Goal: Information Seeking & Learning: Learn about a topic

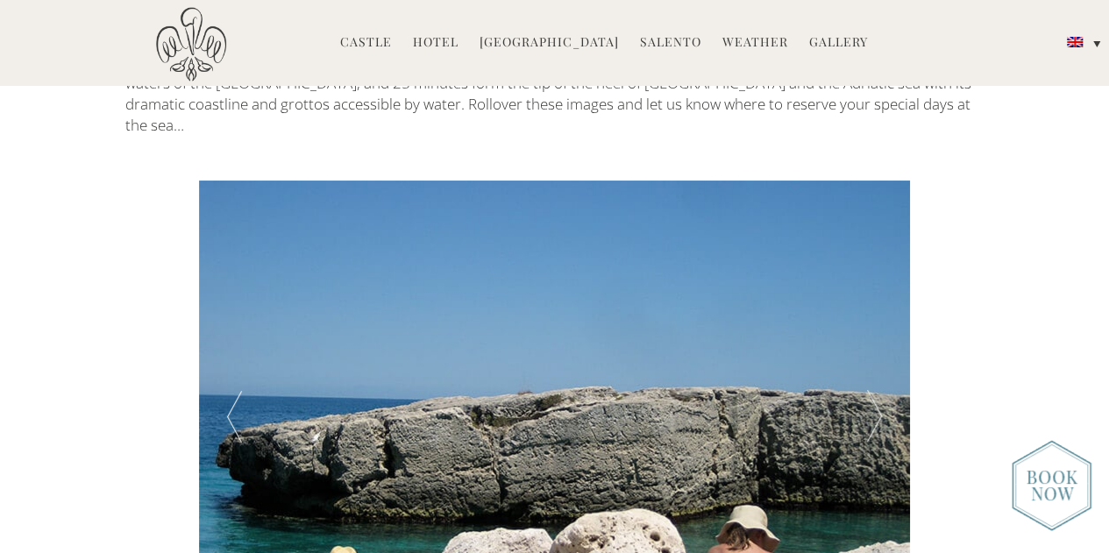
scroll to position [2819, 0]
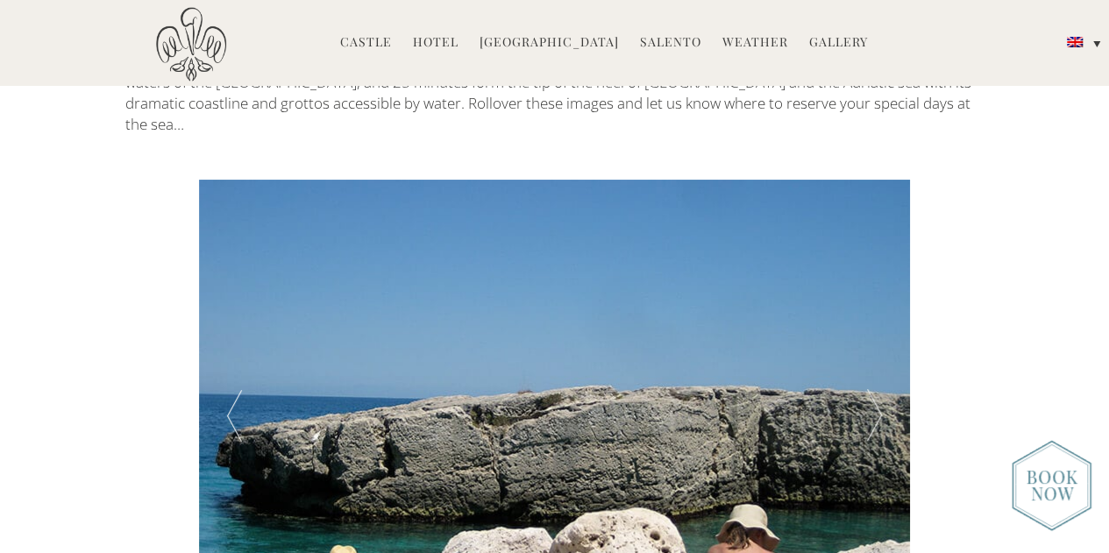
click at [870, 321] on div at bounding box center [874, 417] width 71 height 474
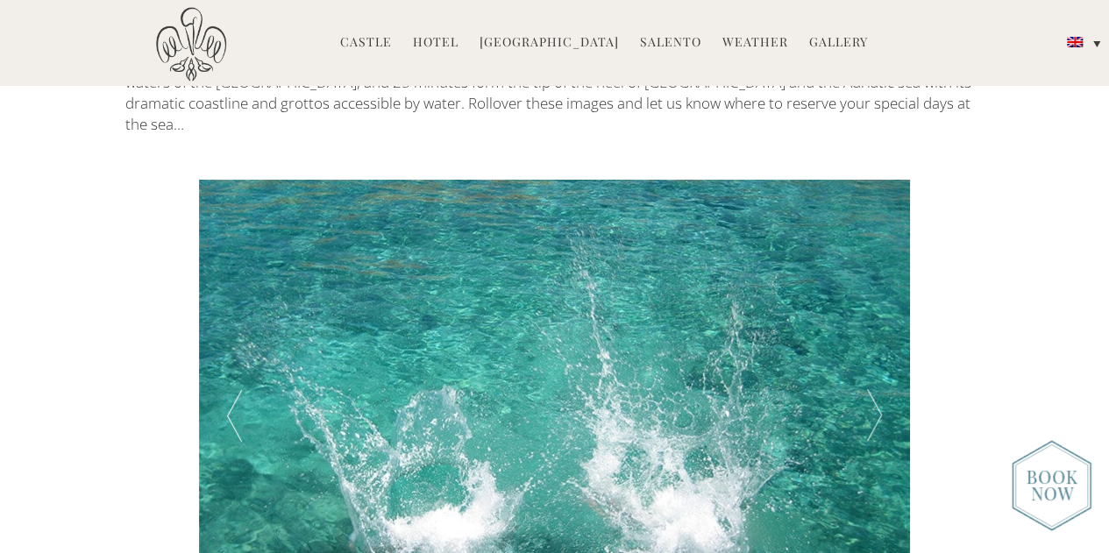
click at [870, 321] on div at bounding box center [874, 417] width 71 height 474
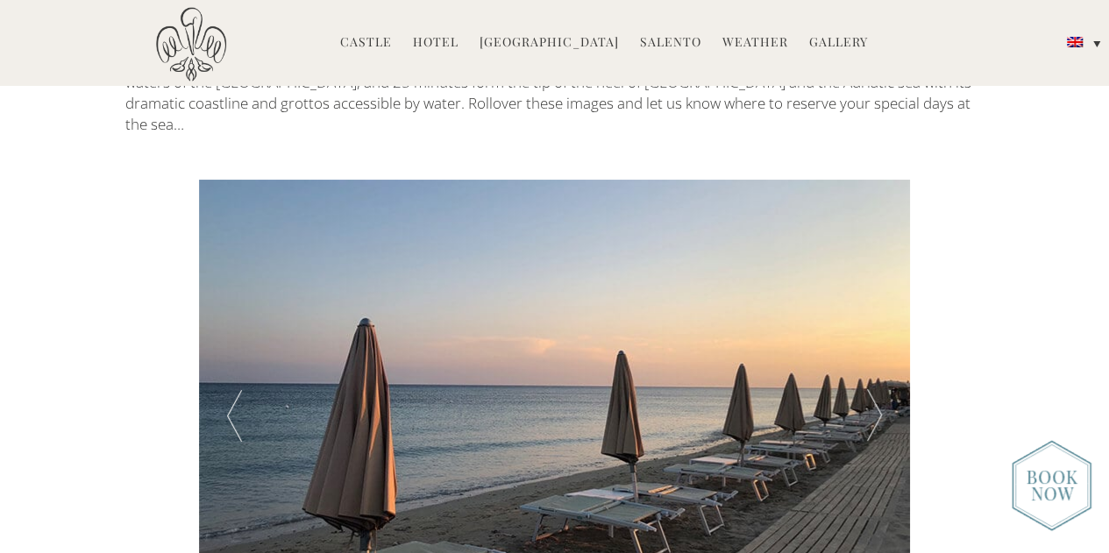
click at [870, 321] on div at bounding box center [874, 417] width 71 height 474
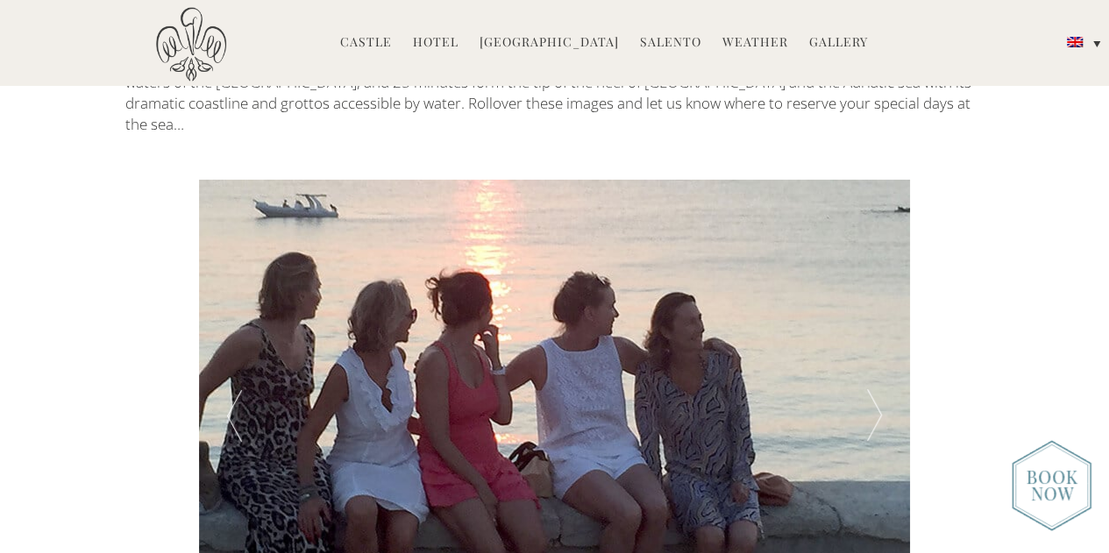
click at [870, 320] on div at bounding box center [874, 417] width 71 height 474
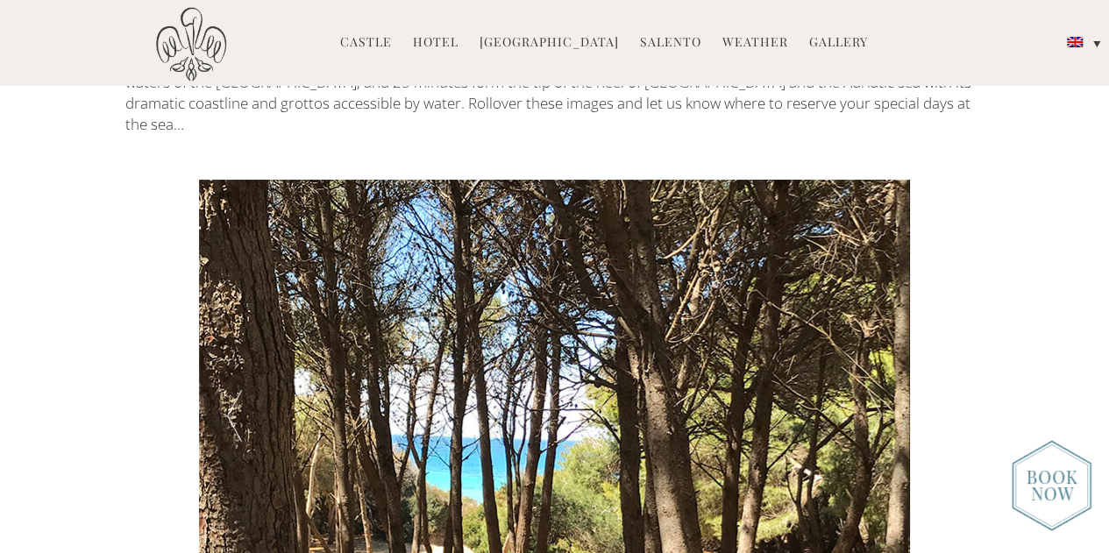
click at [870, 320] on div at bounding box center [874, 417] width 71 height 474
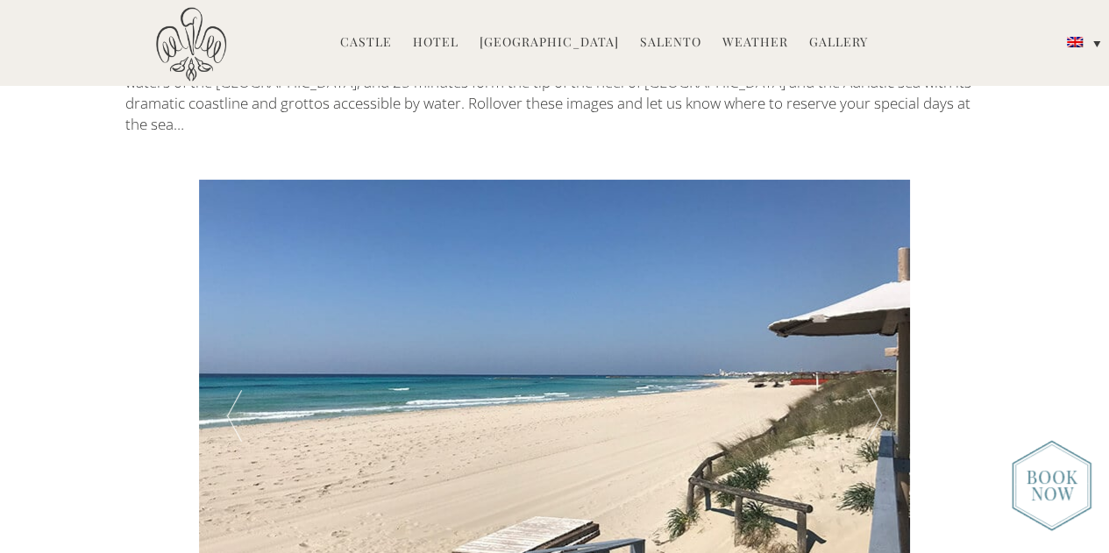
click at [870, 320] on div at bounding box center [874, 417] width 71 height 474
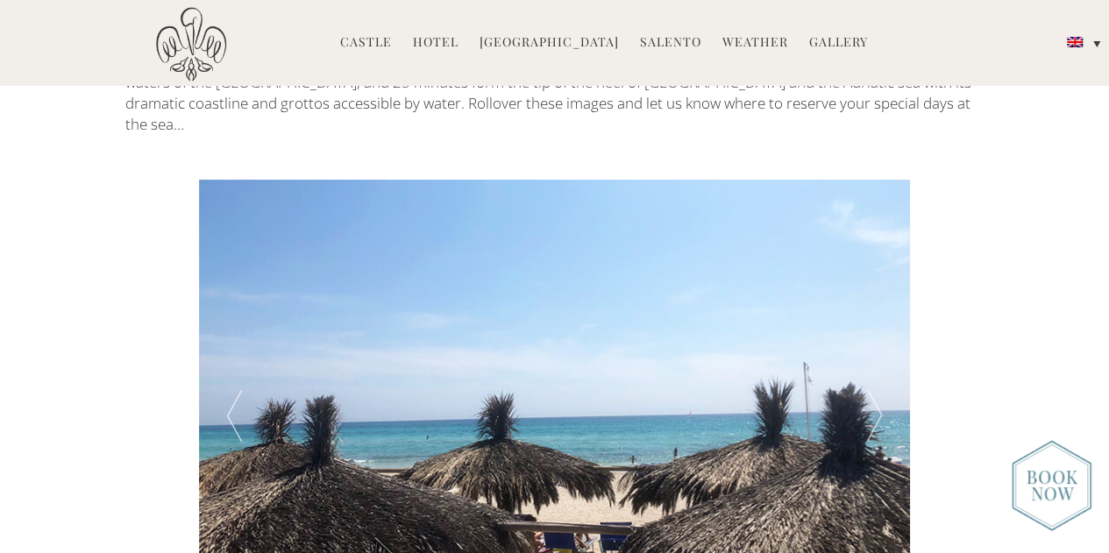
click at [870, 320] on div at bounding box center [874, 417] width 71 height 474
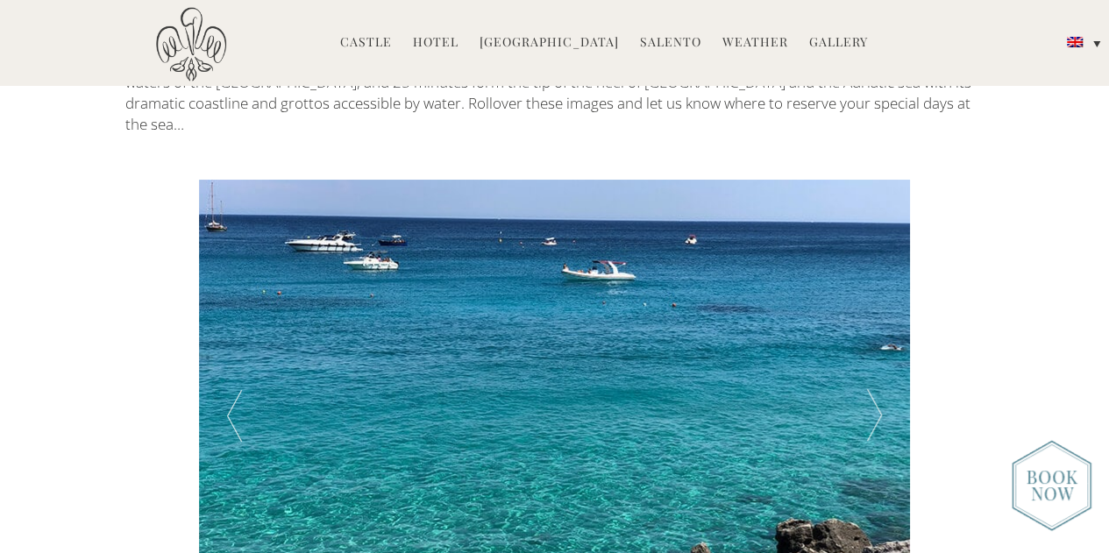
click at [870, 320] on div at bounding box center [874, 417] width 71 height 474
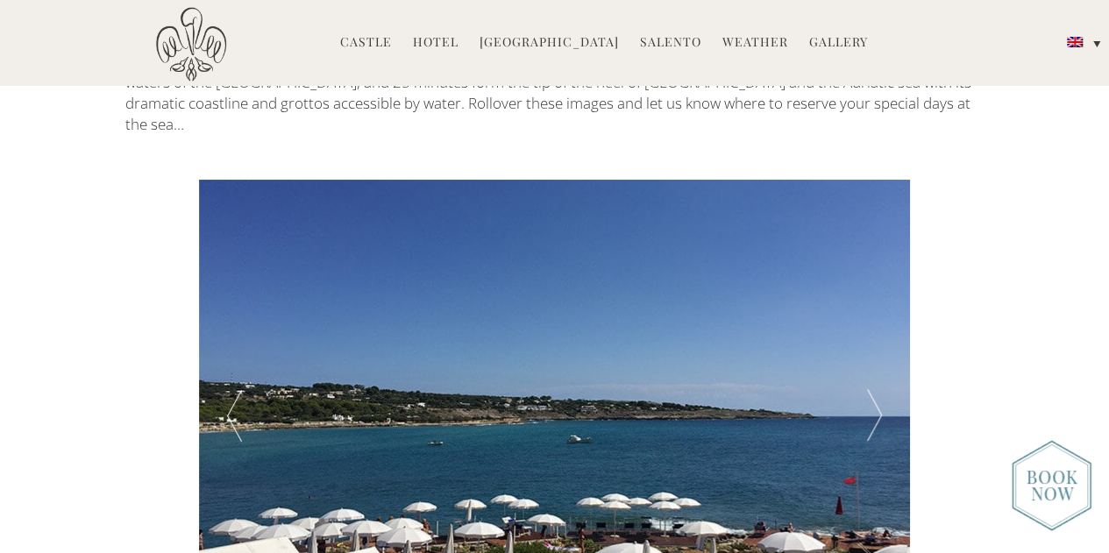
click at [870, 320] on div at bounding box center [874, 417] width 71 height 474
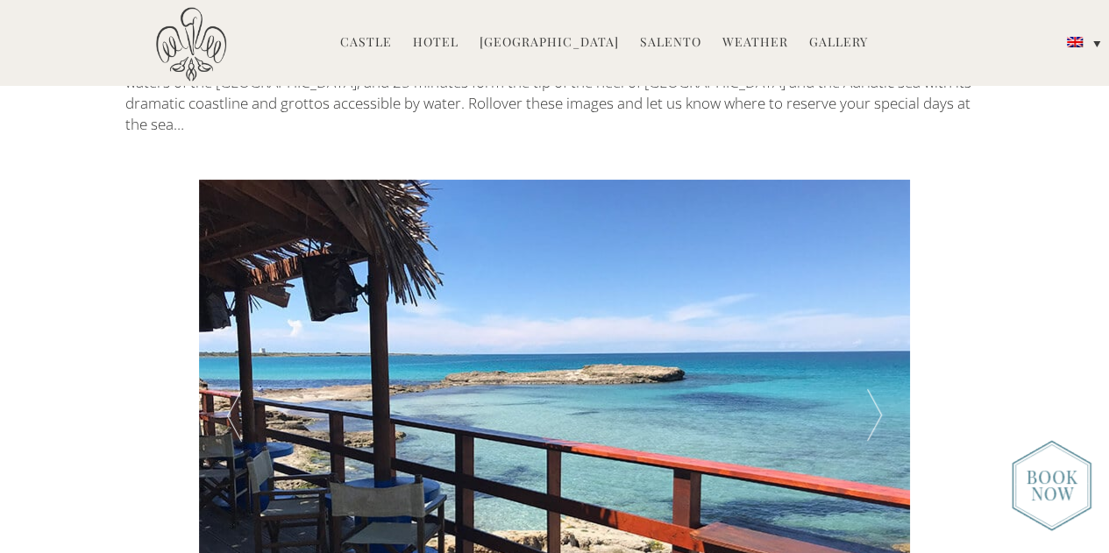
click at [870, 320] on div at bounding box center [874, 417] width 71 height 474
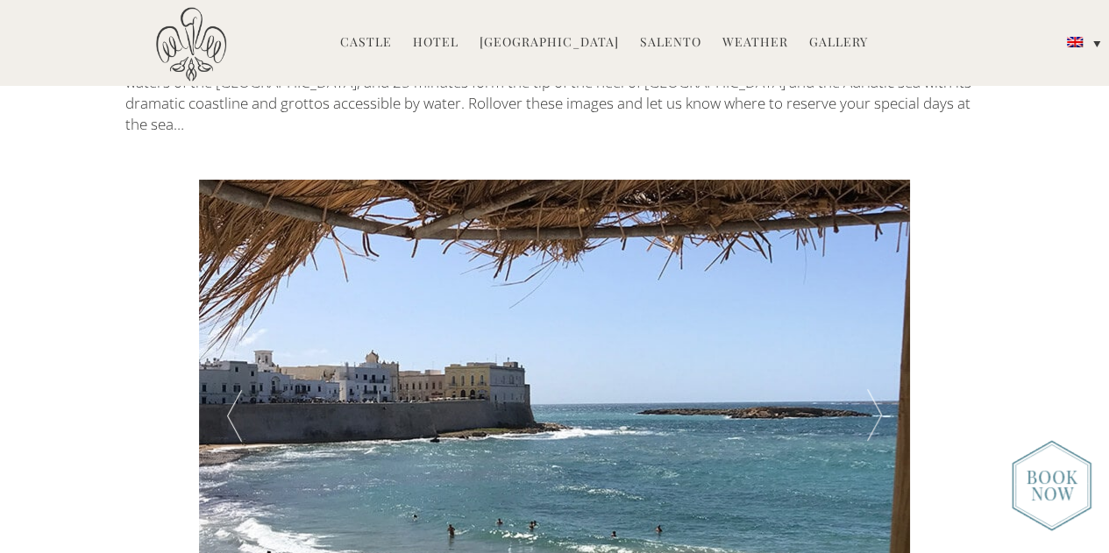
click at [870, 320] on div at bounding box center [874, 417] width 71 height 474
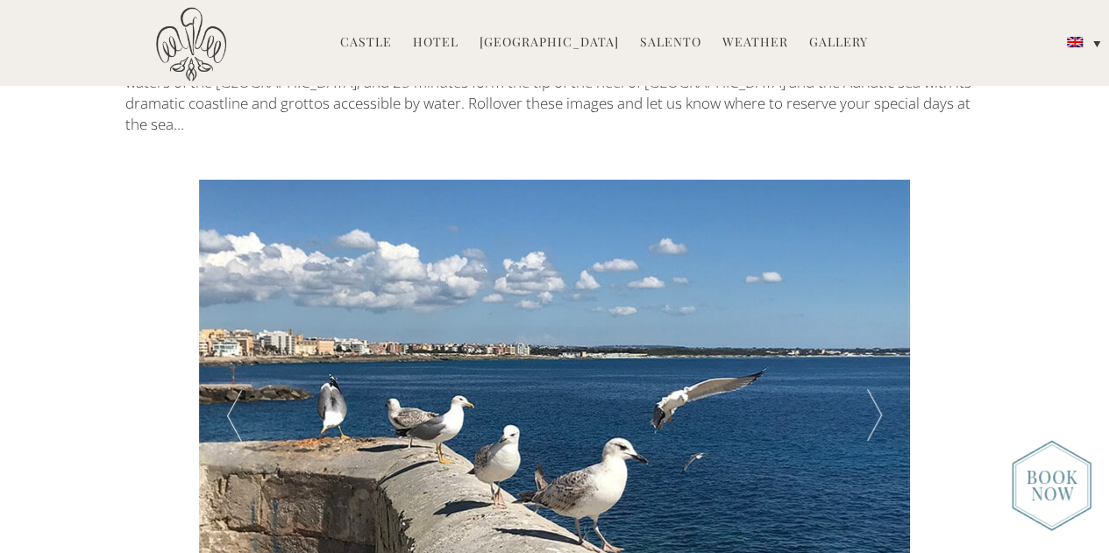
click at [870, 320] on div at bounding box center [874, 417] width 71 height 474
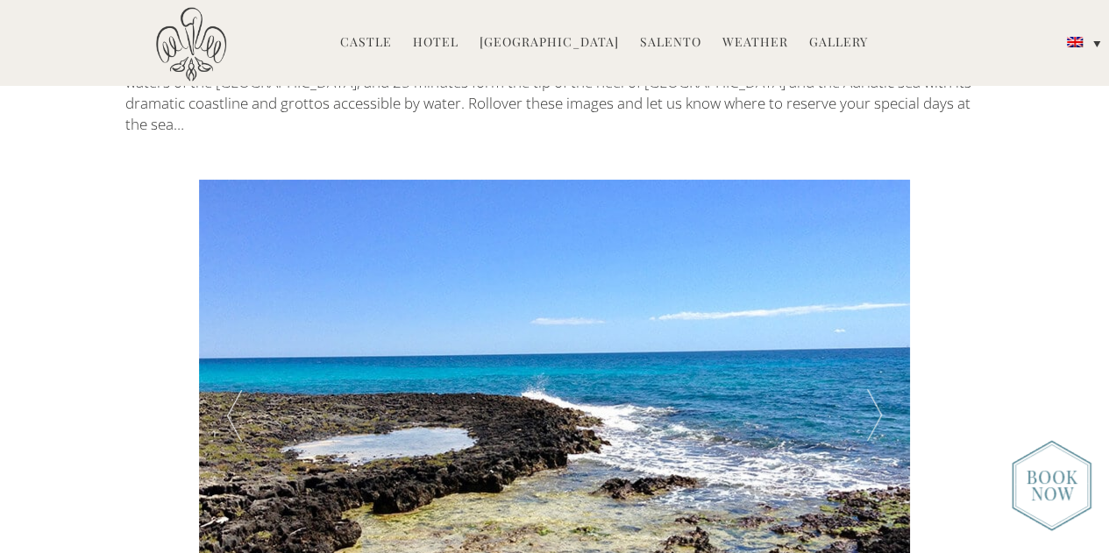
click at [870, 320] on div at bounding box center [874, 417] width 71 height 474
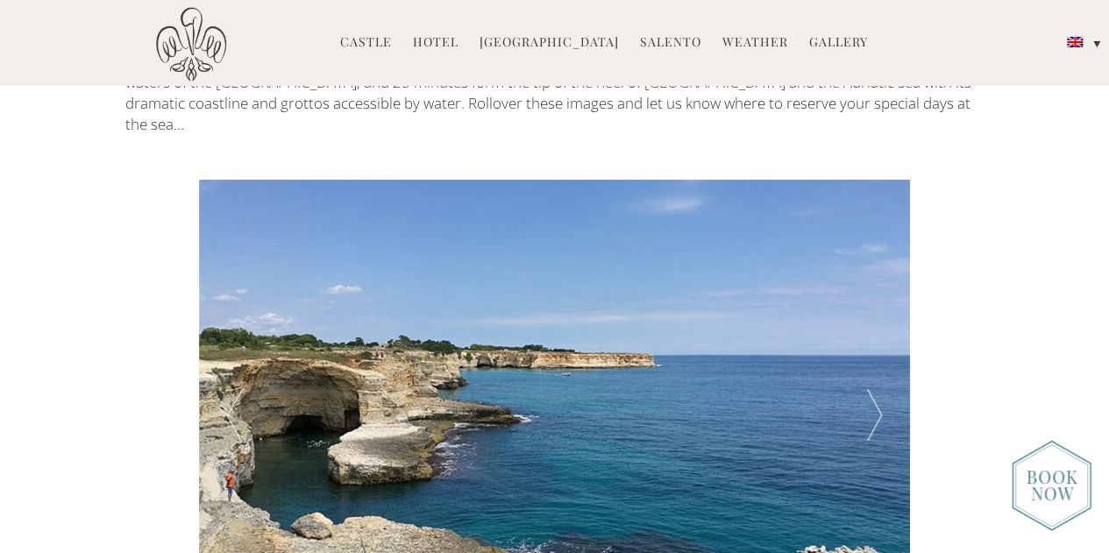
click at [870, 320] on div at bounding box center [874, 417] width 71 height 474
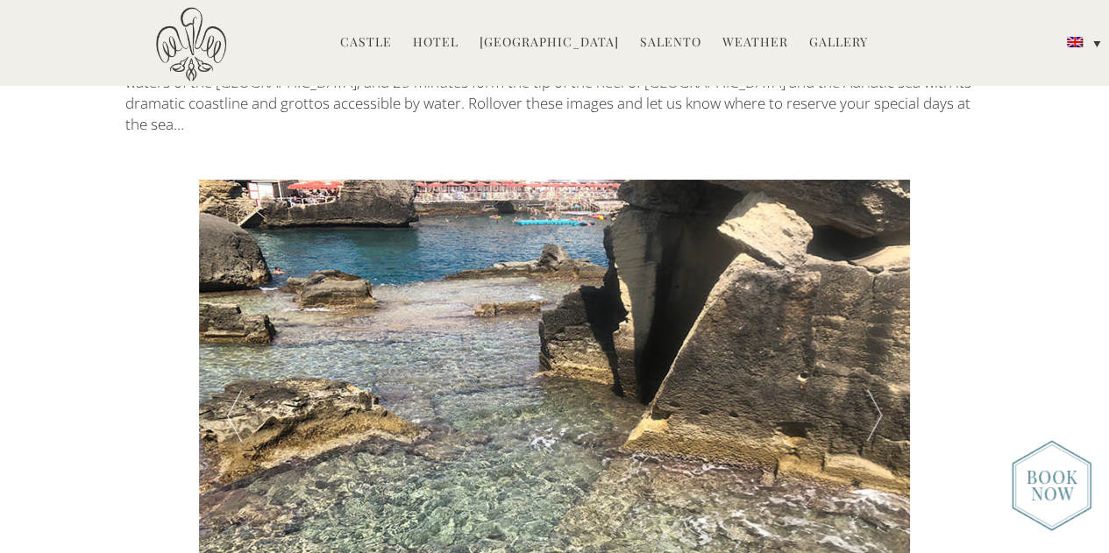
click at [870, 320] on div at bounding box center [874, 417] width 71 height 474
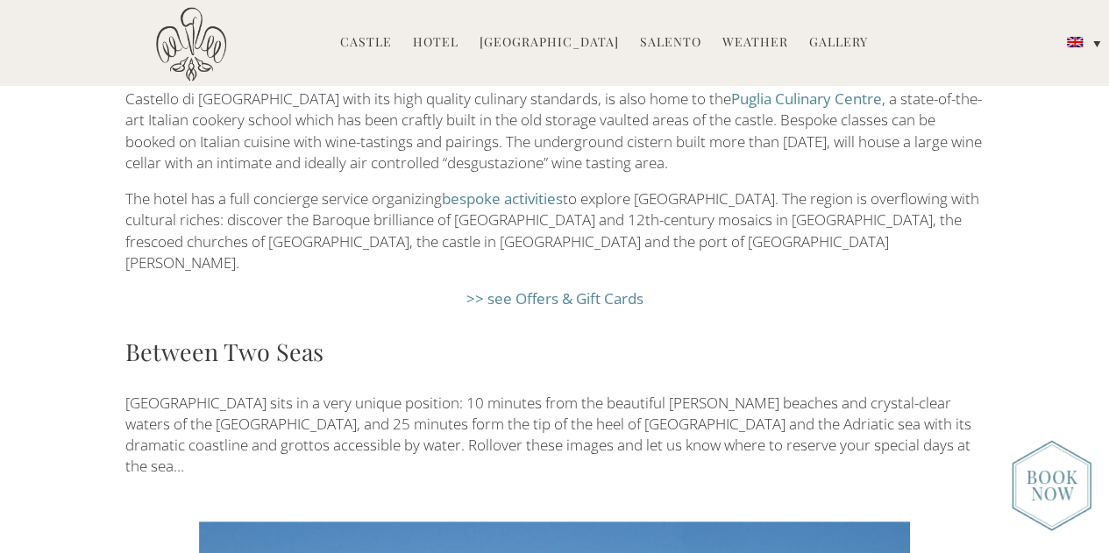
scroll to position [2478, 0]
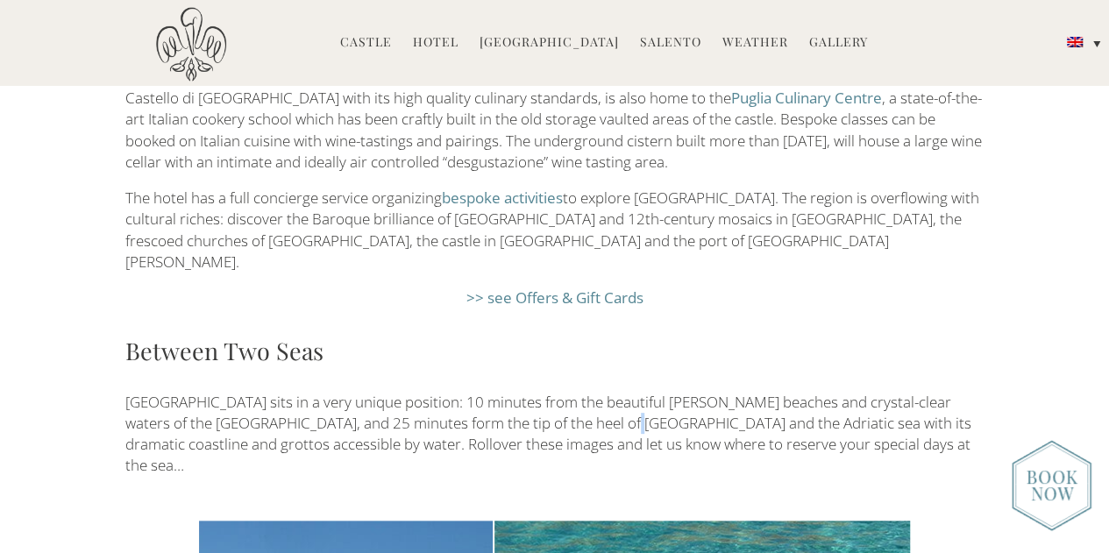
drag, startPoint x: 652, startPoint y: 332, endPoint x: 566, endPoint y: 322, distance: 86.6
click at [566, 392] on p "Castello di Ugento sits in a very unique position: 10 minutes from the beautifu…" at bounding box center [554, 434] width 859 height 85
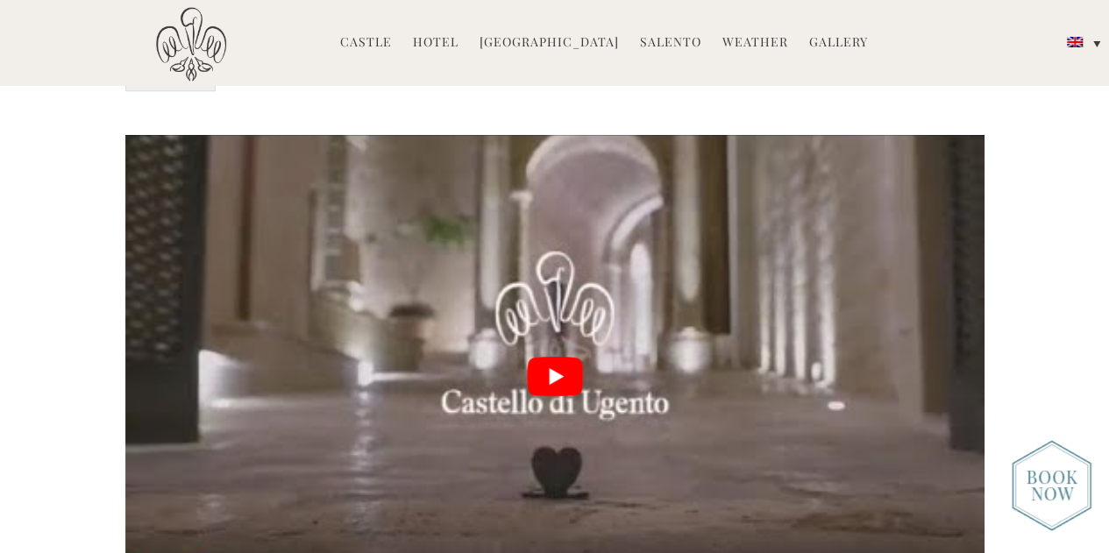
scroll to position [3999, 0]
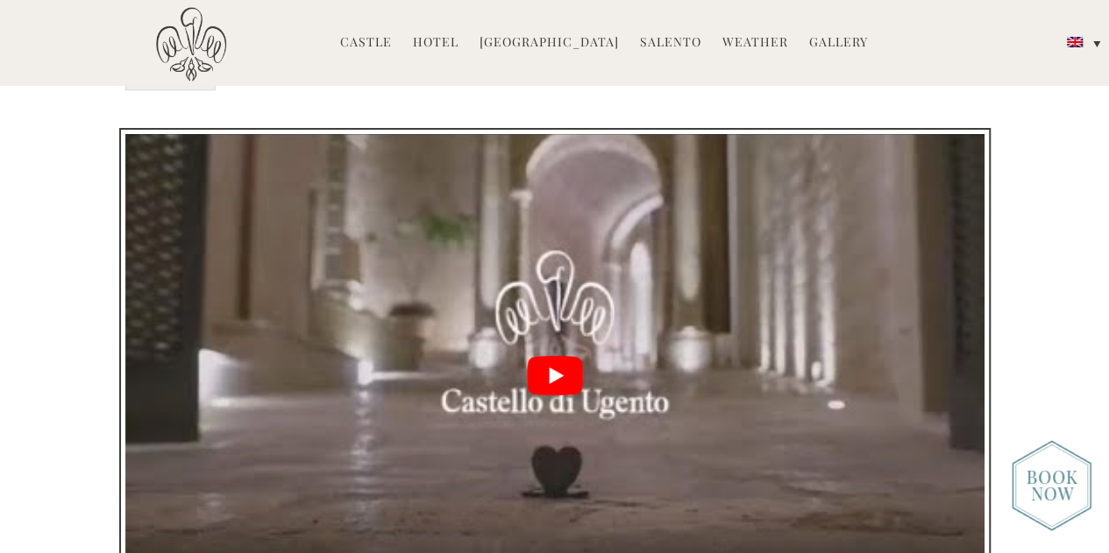
click at [574, 252] on button "play Youtube video" at bounding box center [554, 375] width 859 height 483
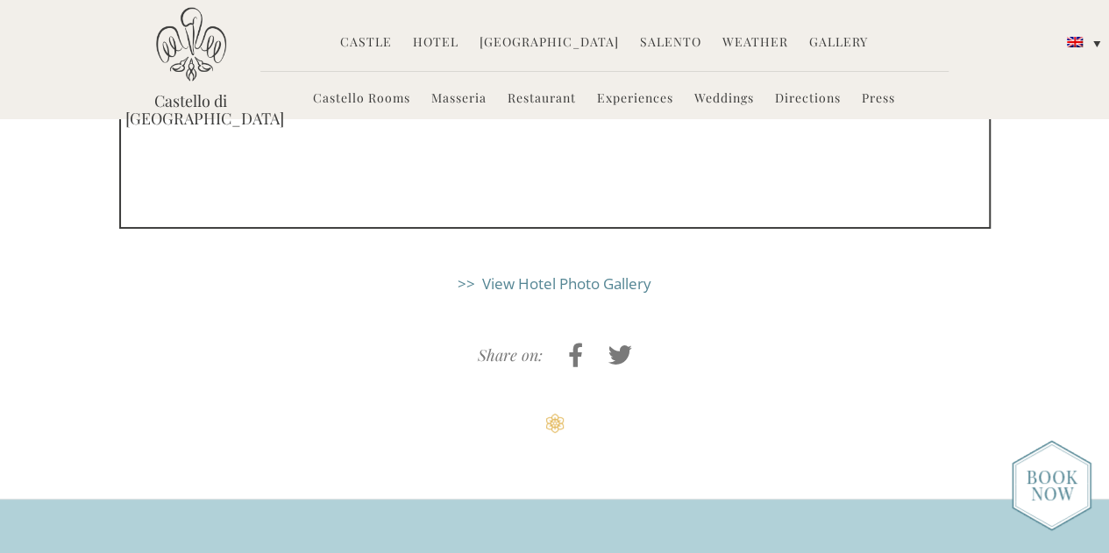
scroll to position [4393, 0]
click at [624, 274] on link ">> View Hotel Photo Gallery" at bounding box center [555, 284] width 194 height 20
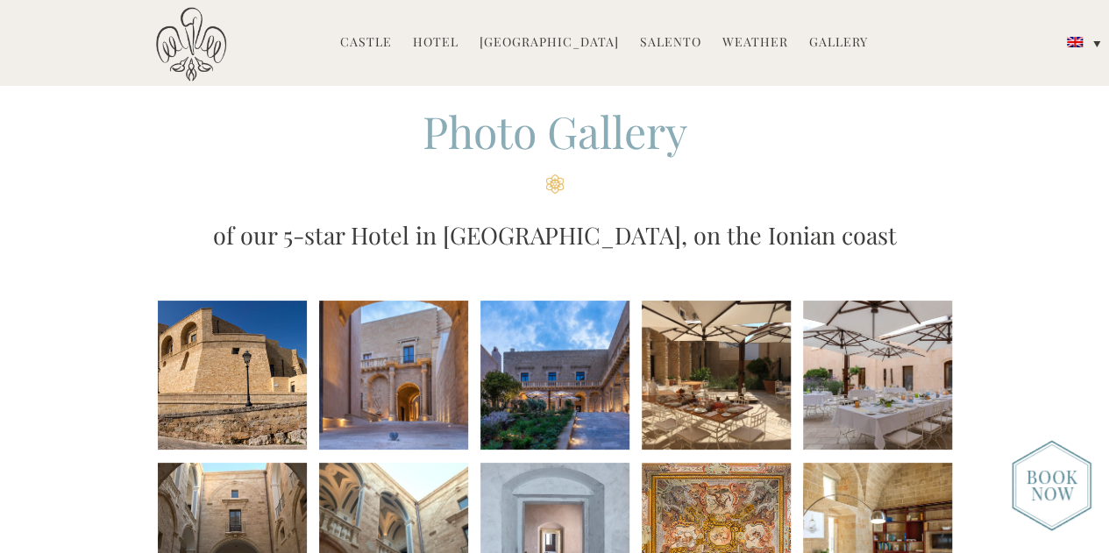
scroll to position [61, 0]
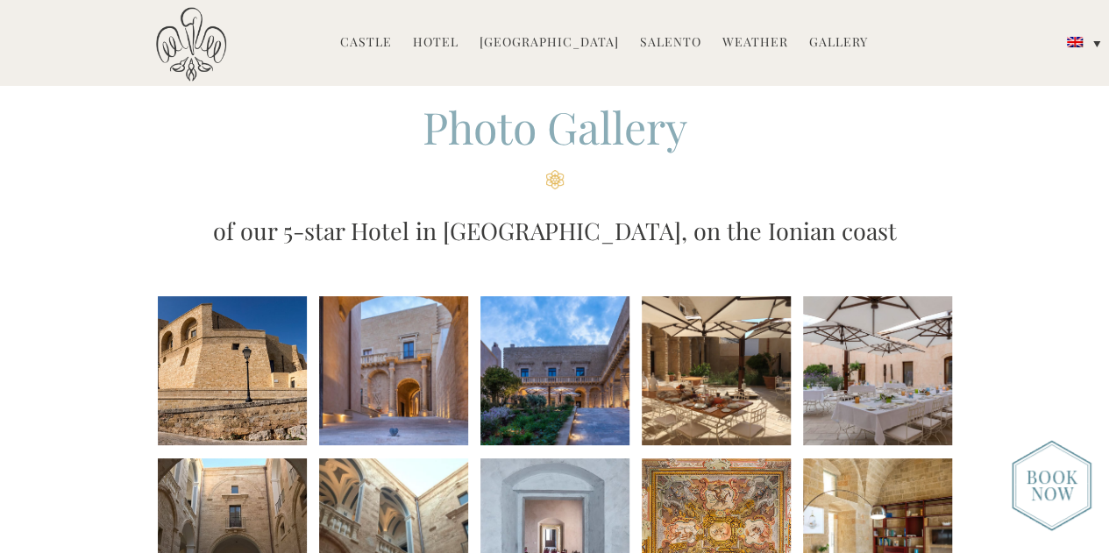
click at [258, 355] on li at bounding box center [232, 370] width 149 height 149
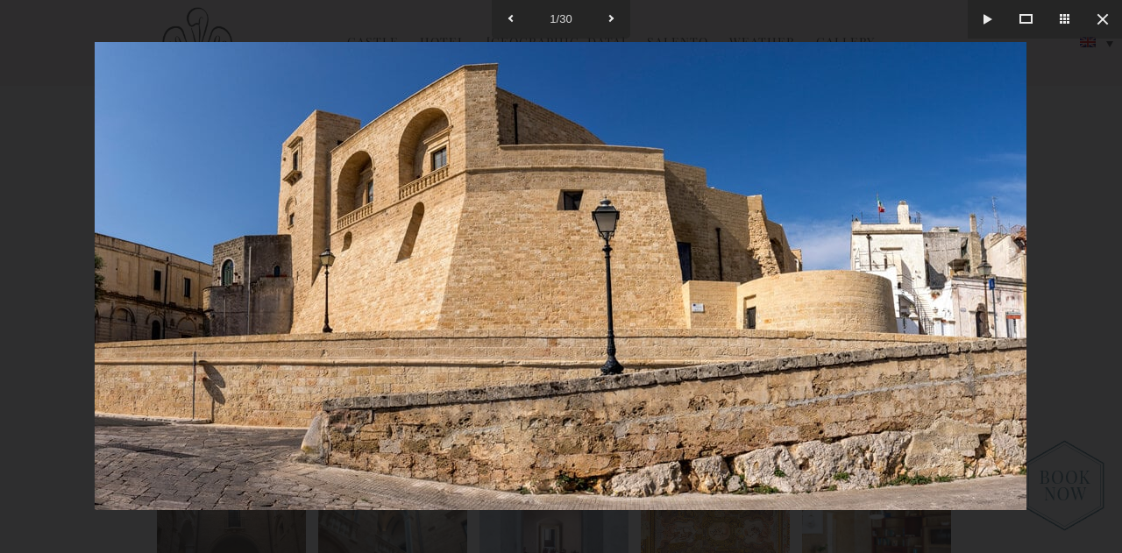
click at [1054, 283] on div at bounding box center [561, 276] width 1122 height 553
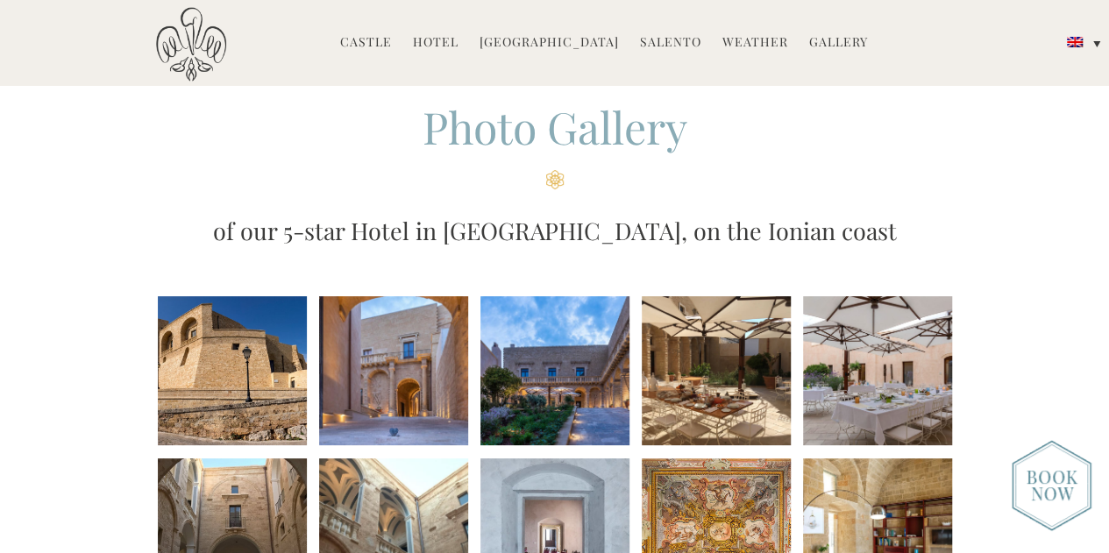
click at [393, 357] on li at bounding box center [393, 370] width 149 height 149
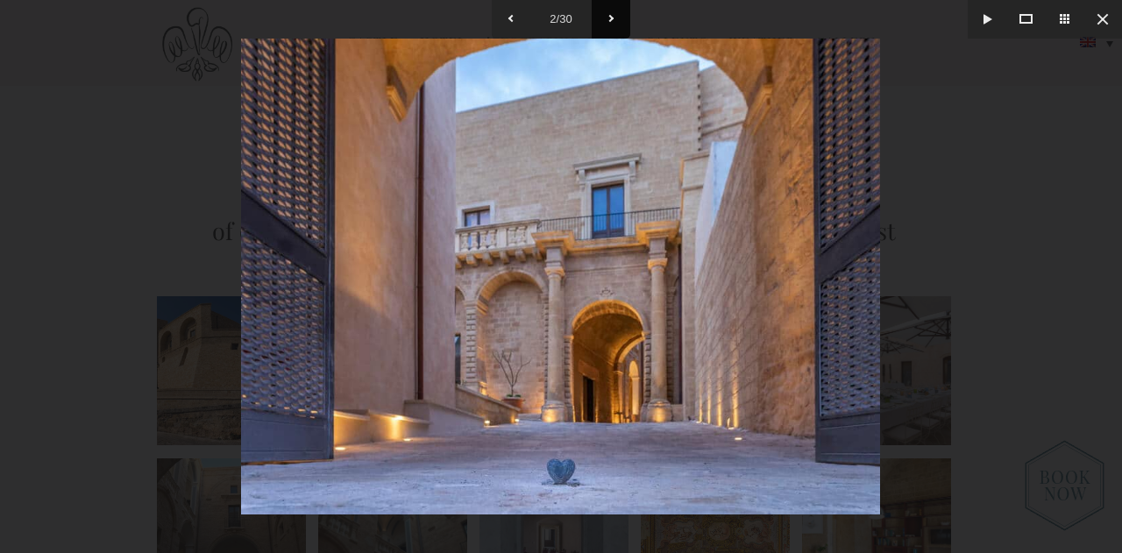
click at [619, 22] on button at bounding box center [611, 19] width 39 height 39
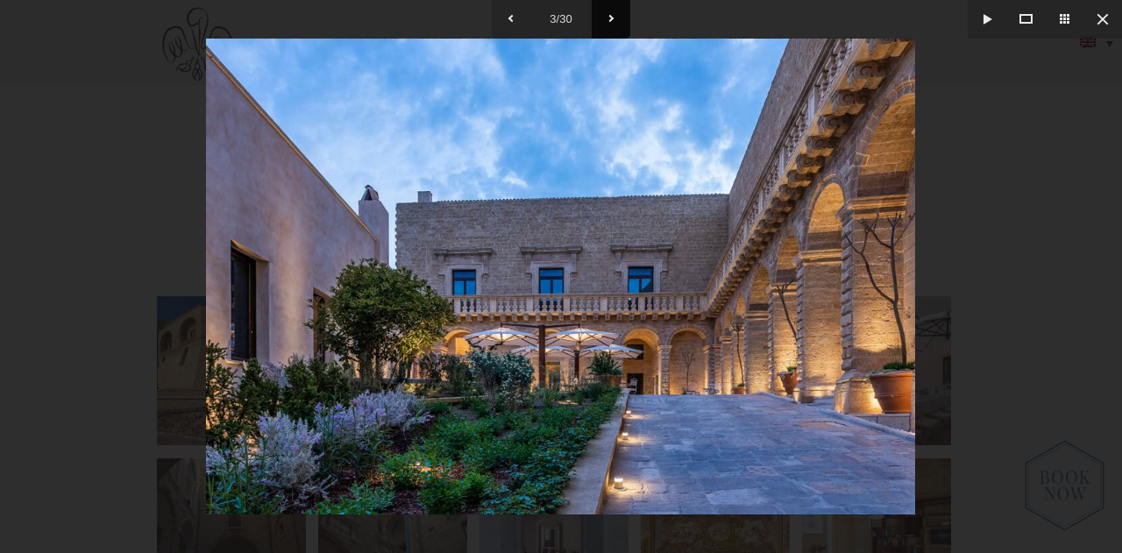
click at [619, 22] on button at bounding box center [611, 19] width 39 height 39
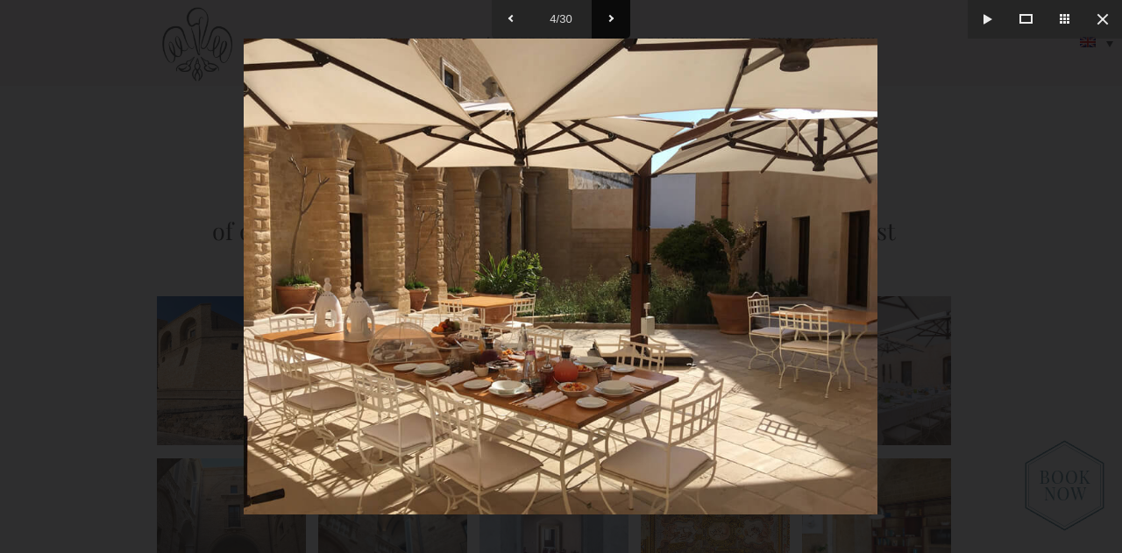
click at [619, 22] on button at bounding box center [611, 19] width 39 height 39
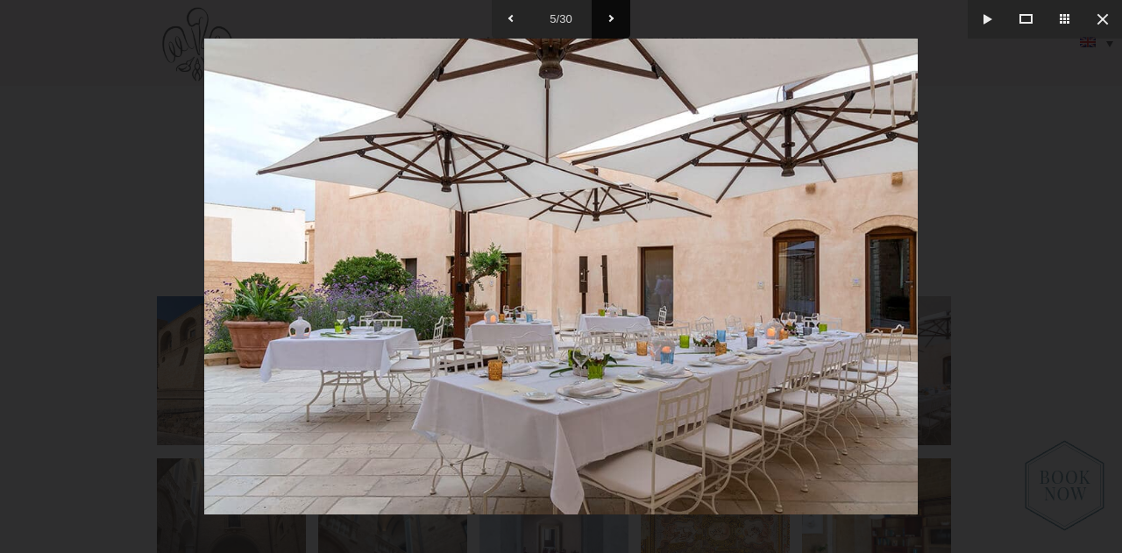
click at [619, 22] on button at bounding box center [611, 19] width 39 height 39
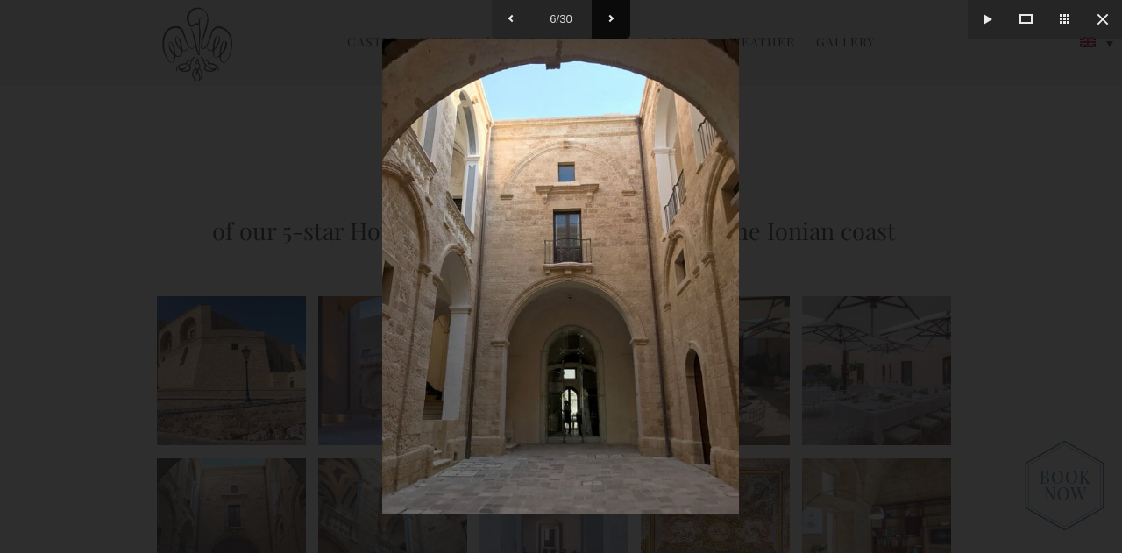
click at [619, 22] on button at bounding box center [611, 19] width 39 height 39
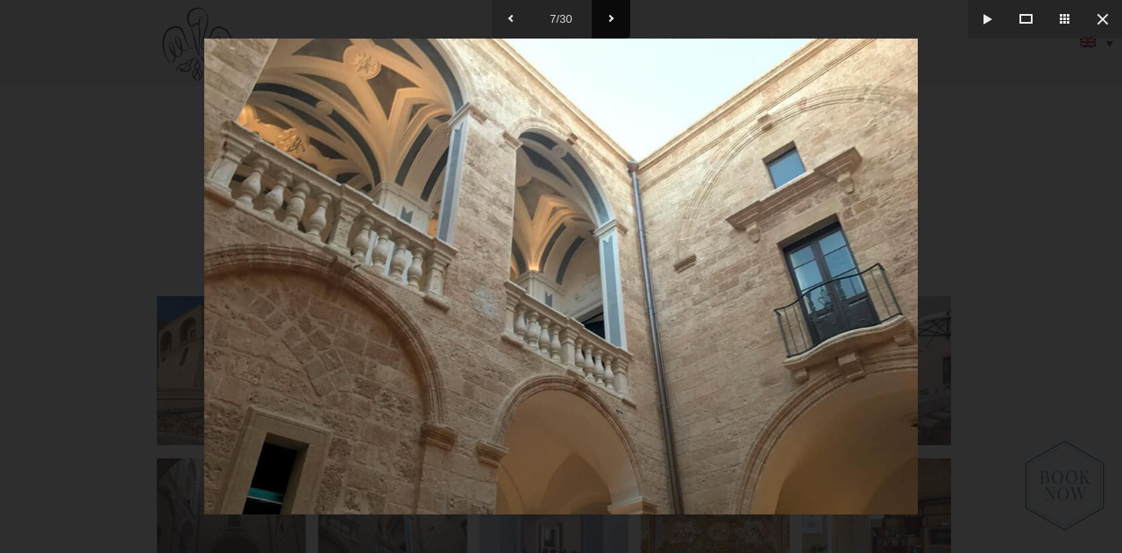
click at [619, 22] on button at bounding box center [611, 19] width 39 height 39
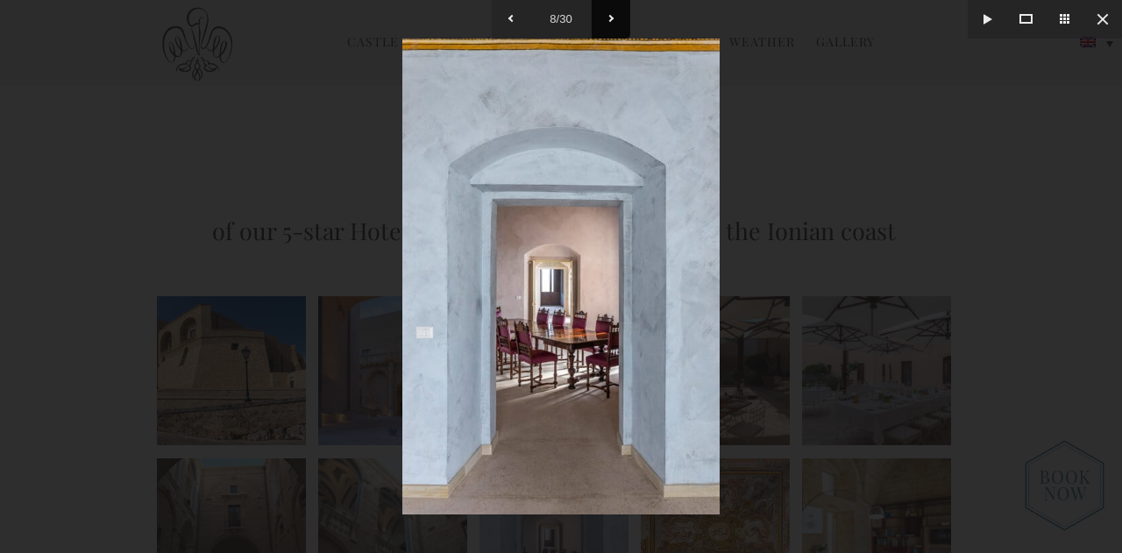
click at [617, 20] on button at bounding box center [611, 19] width 39 height 39
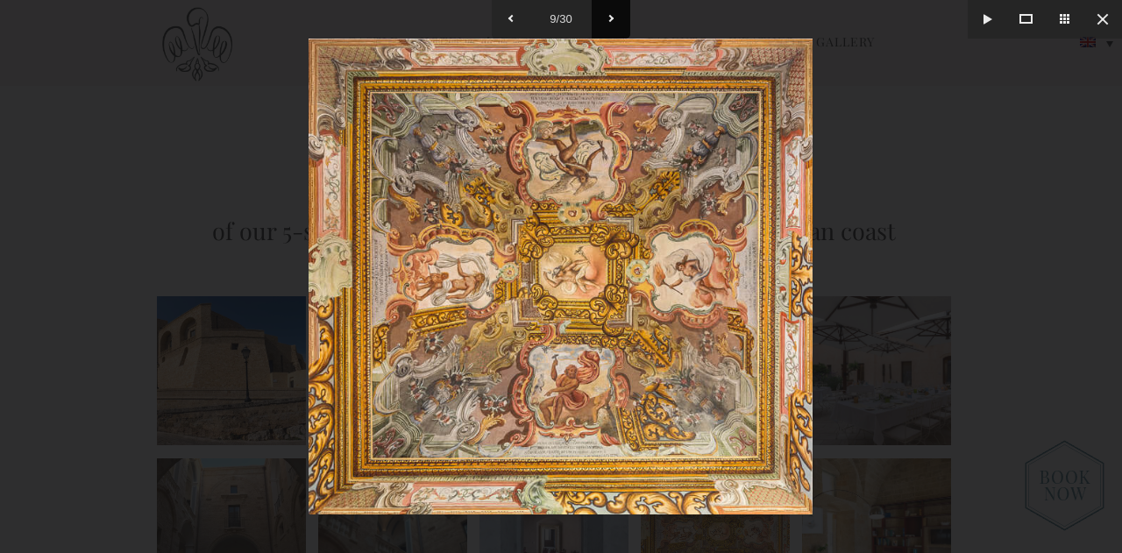
click at [617, 20] on button at bounding box center [611, 19] width 39 height 39
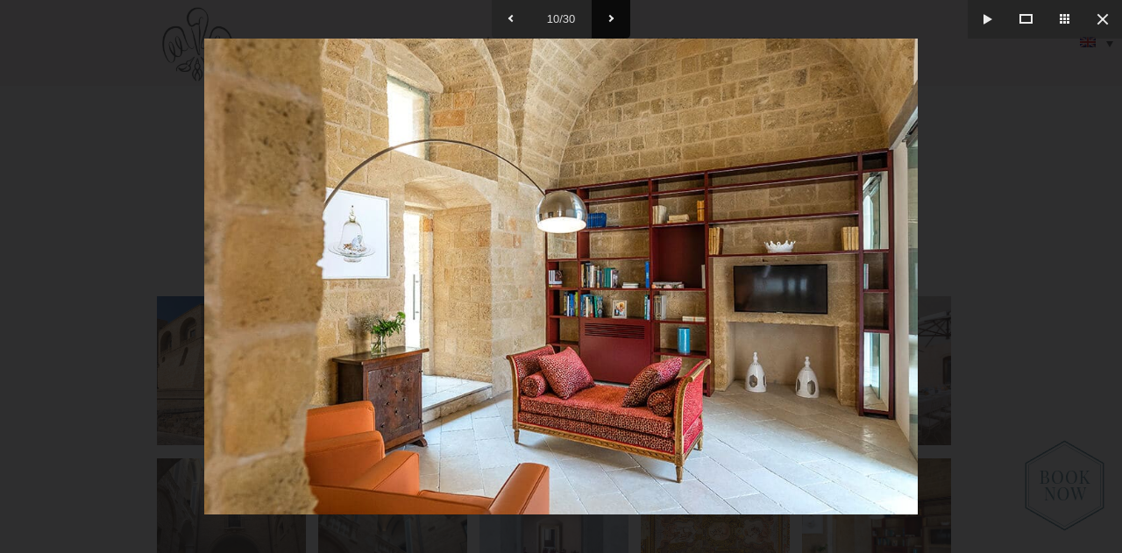
click at [617, 20] on button at bounding box center [611, 19] width 39 height 39
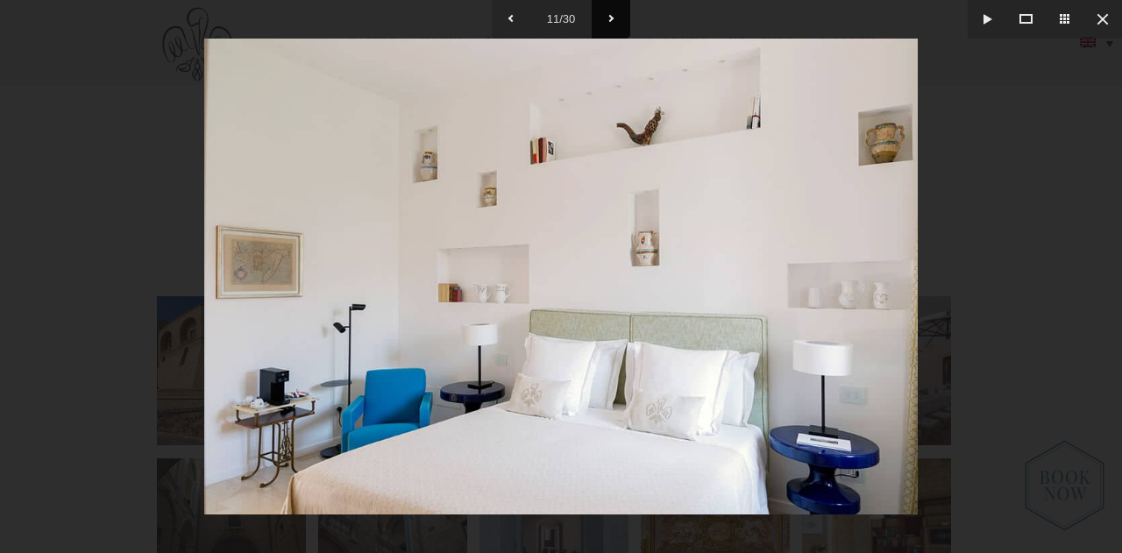
click at [617, 20] on button at bounding box center [611, 19] width 39 height 39
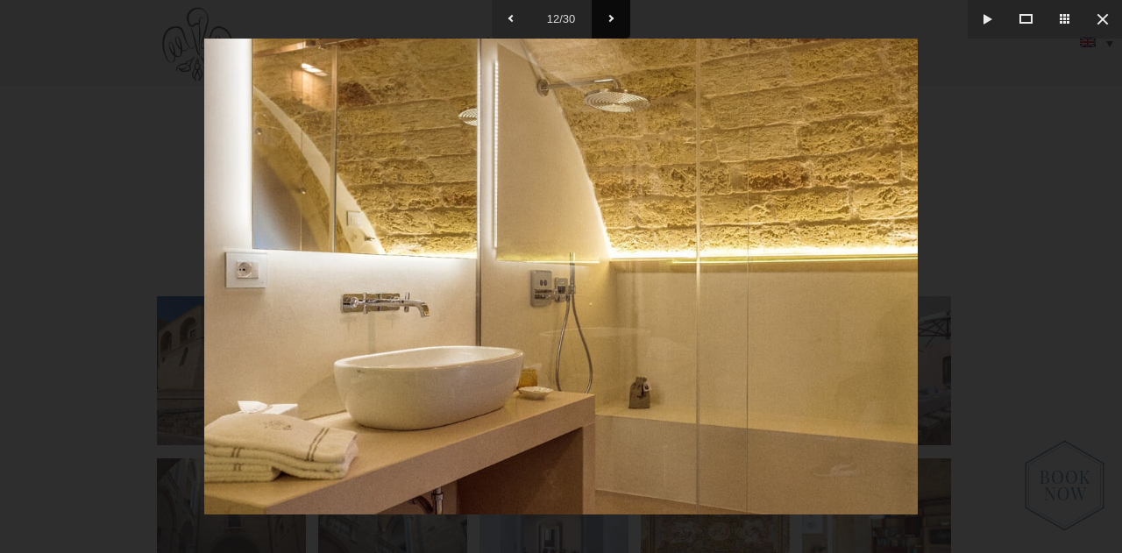
click at [617, 20] on button at bounding box center [611, 19] width 39 height 39
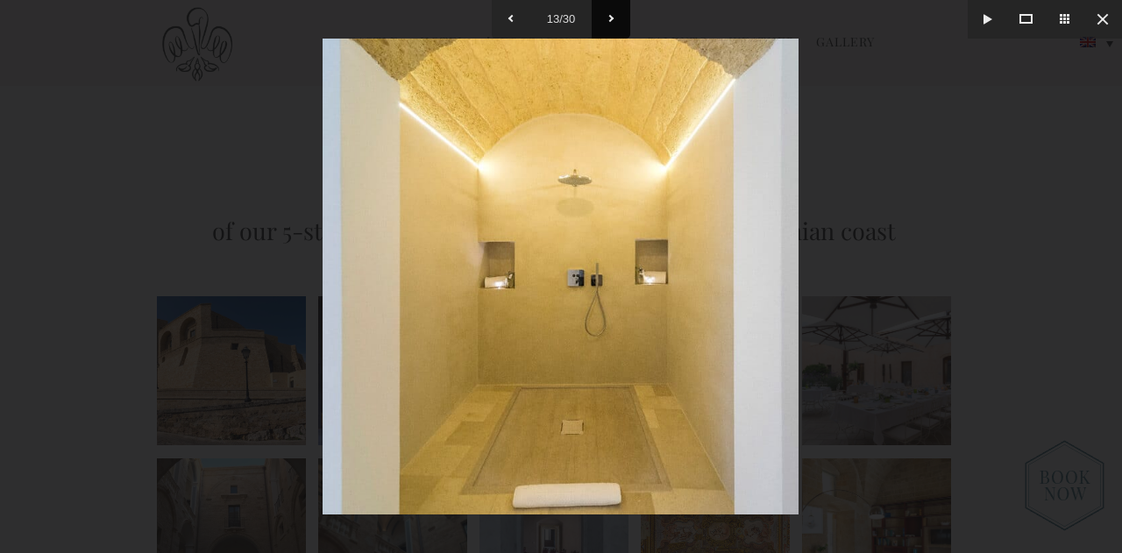
click at [617, 20] on button at bounding box center [611, 19] width 39 height 39
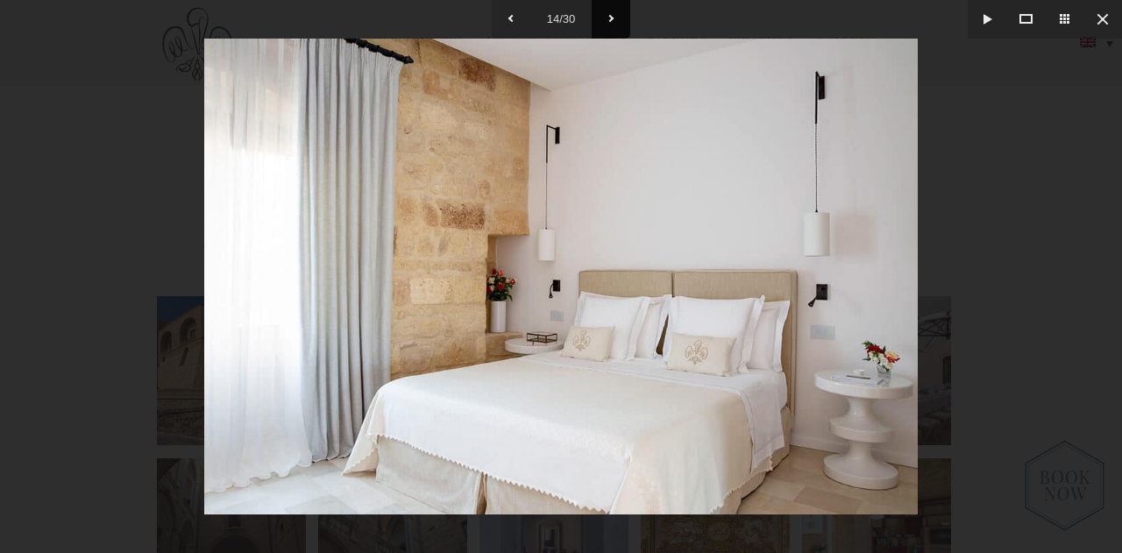
click at [617, 20] on button at bounding box center [611, 19] width 39 height 39
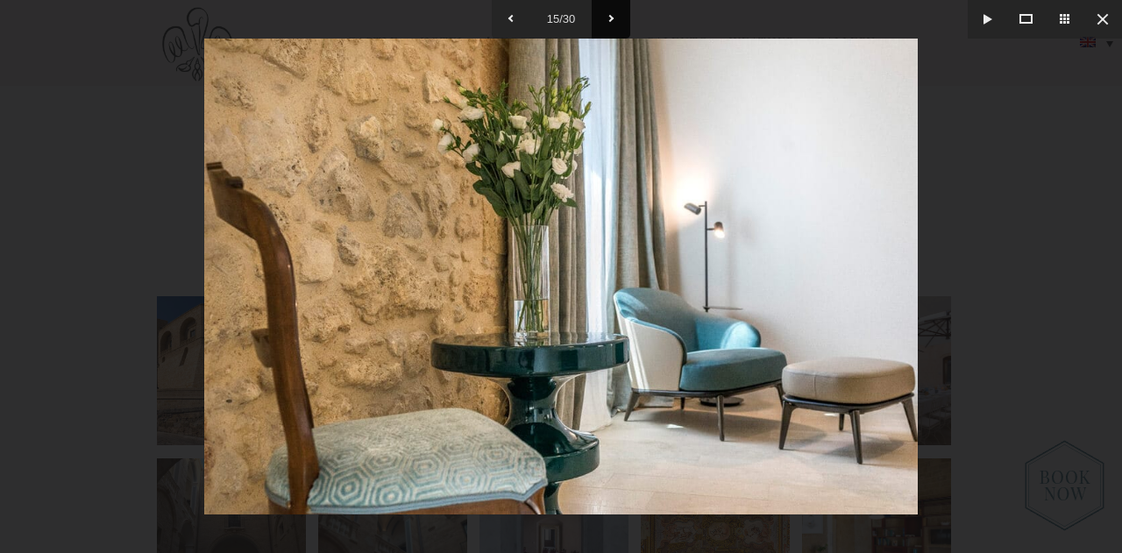
click at [617, 20] on button at bounding box center [611, 19] width 39 height 39
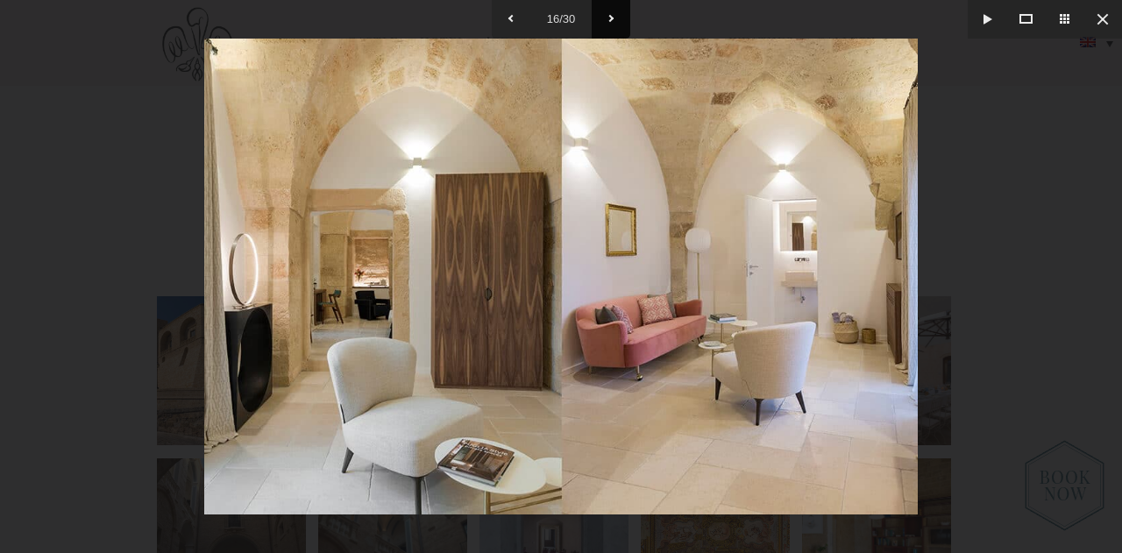
click at [617, 20] on button at bounding box center [611, 19] width 39 height 39
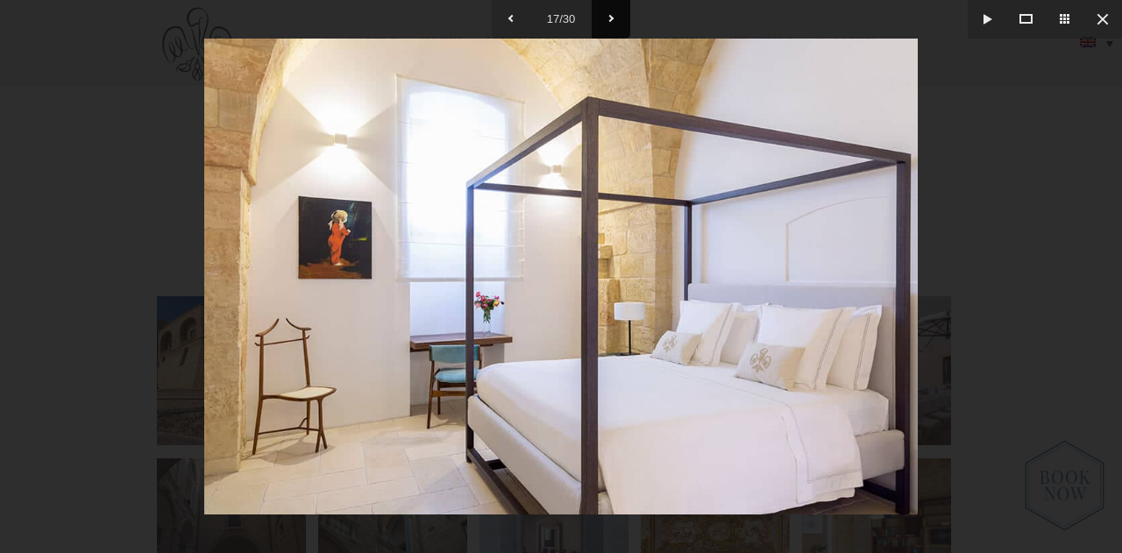
click at [617, 20] on button at bounding box center [611, 19] width 39 height 39
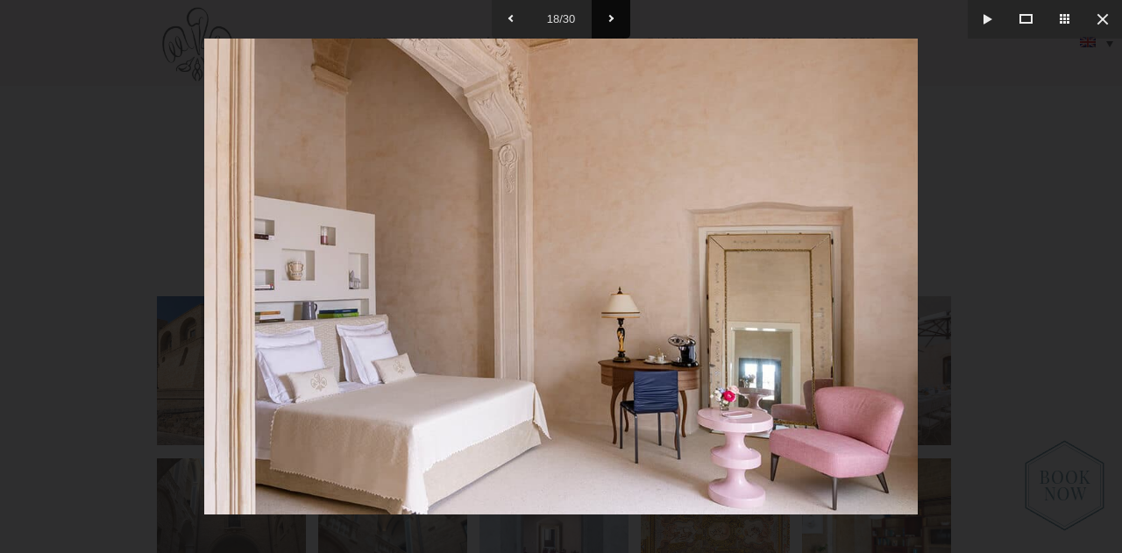
click at [617, 20] on button at bounding box center [611, 19] width 39 height 39
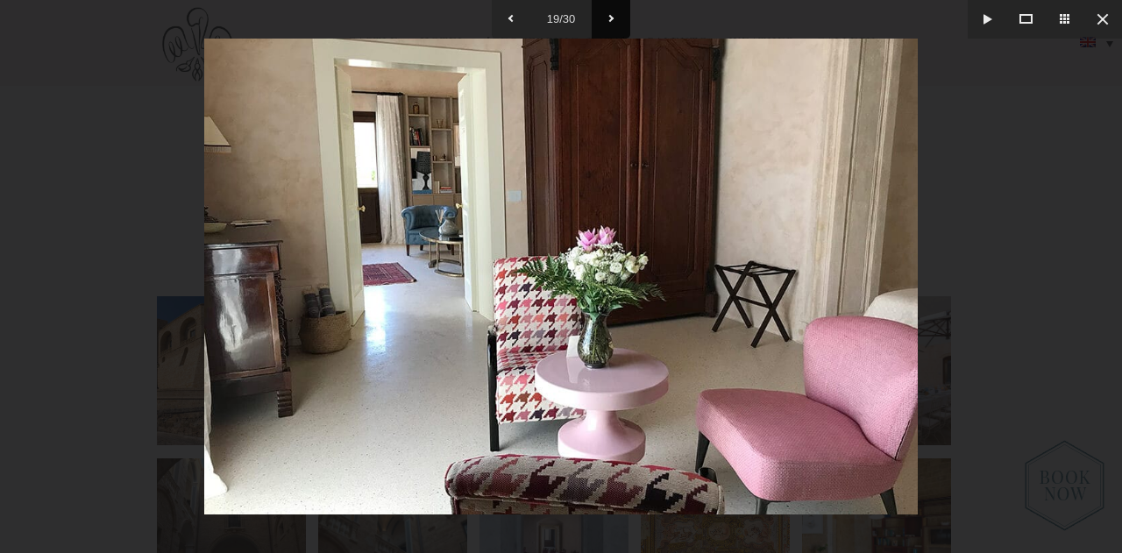
click at [617, 20] on button at bounding box center [611, 19] width 39 height 39
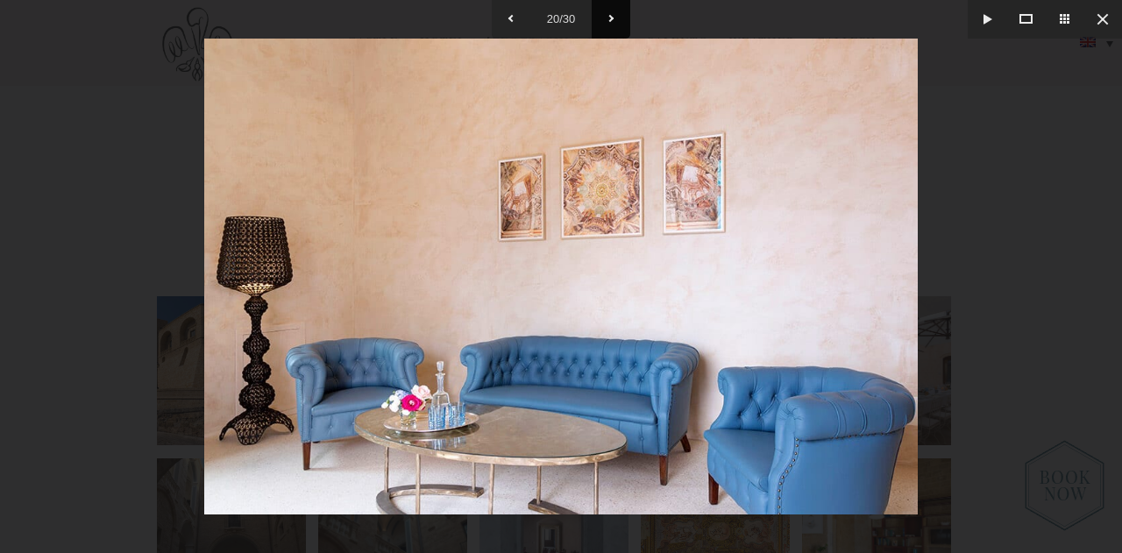
click at [617, 20] on button at bounding box center [611, 19] width 39 height 39
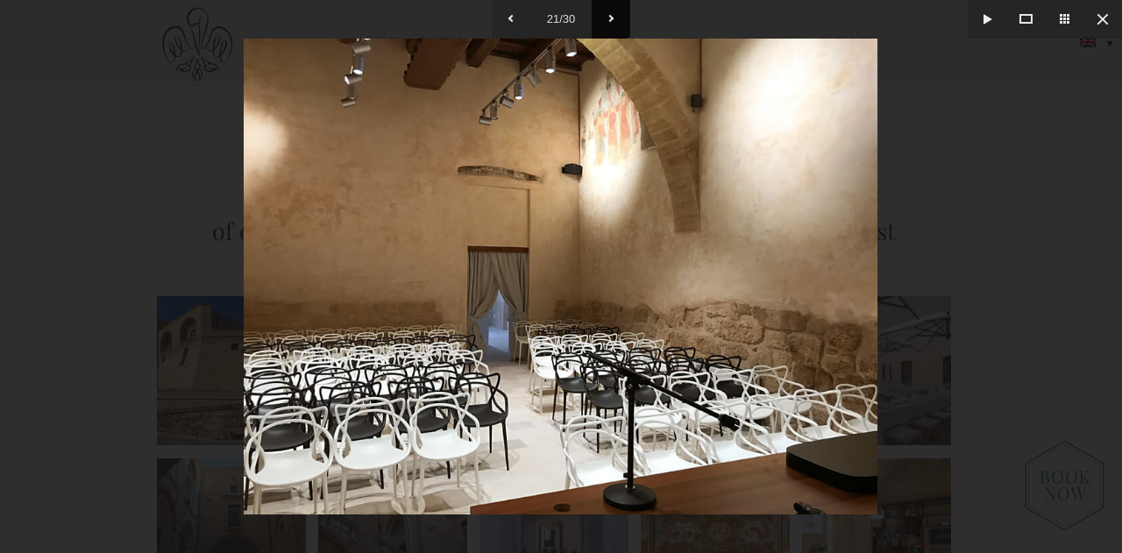
click at [617, 20] on button at bounding box center [611, 19] width 39 height 39
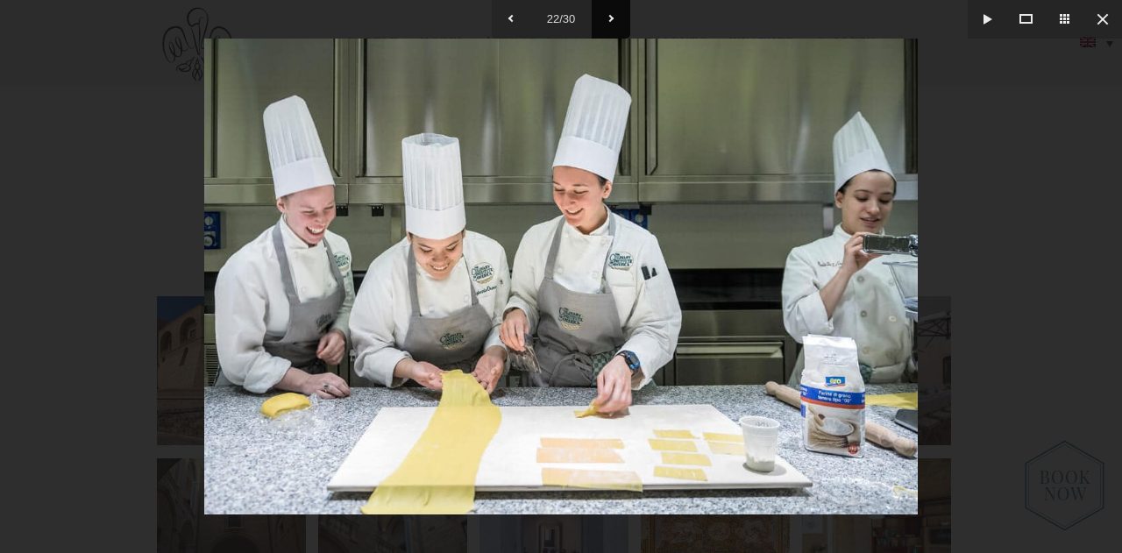
click at [617, 20] on button at bounding box center [611, 19] width 39 height 39
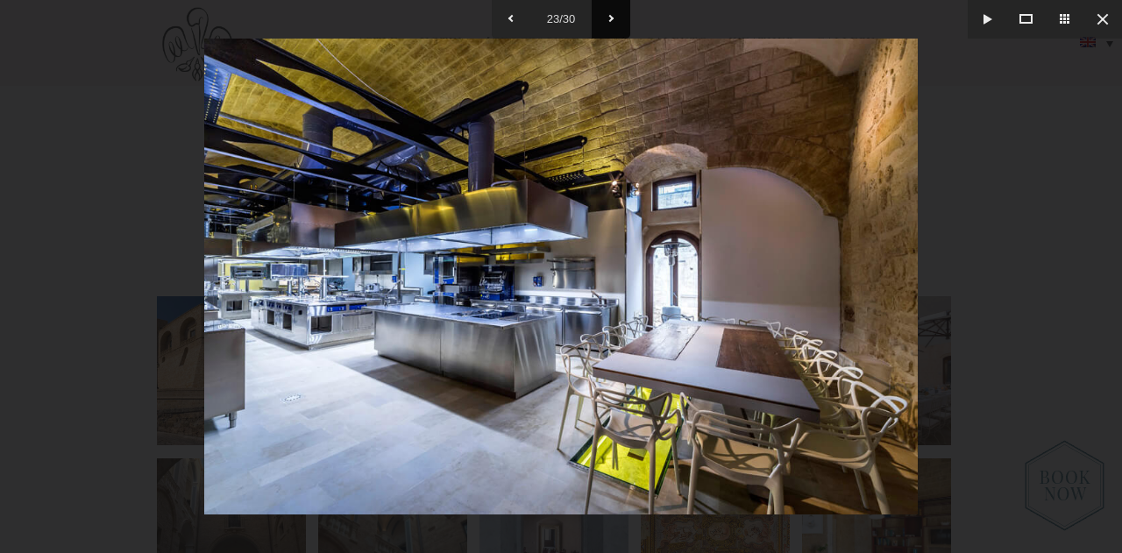
click at [617, 20] on button at bounding box center [611, 19] width 39 height 39
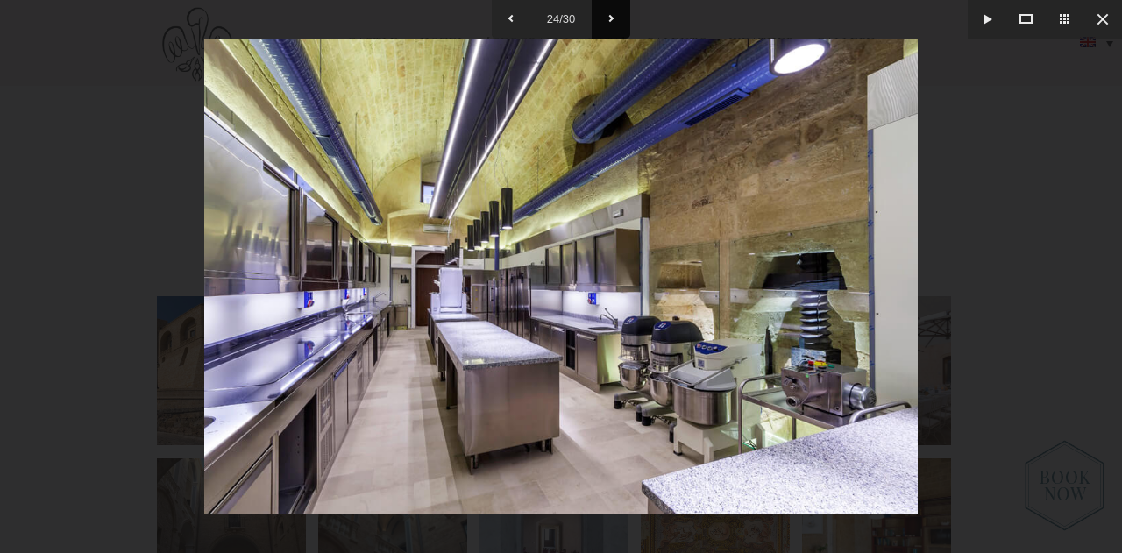
click at [617, 20] on button at bounding box center [611, 19] width 39 height 39
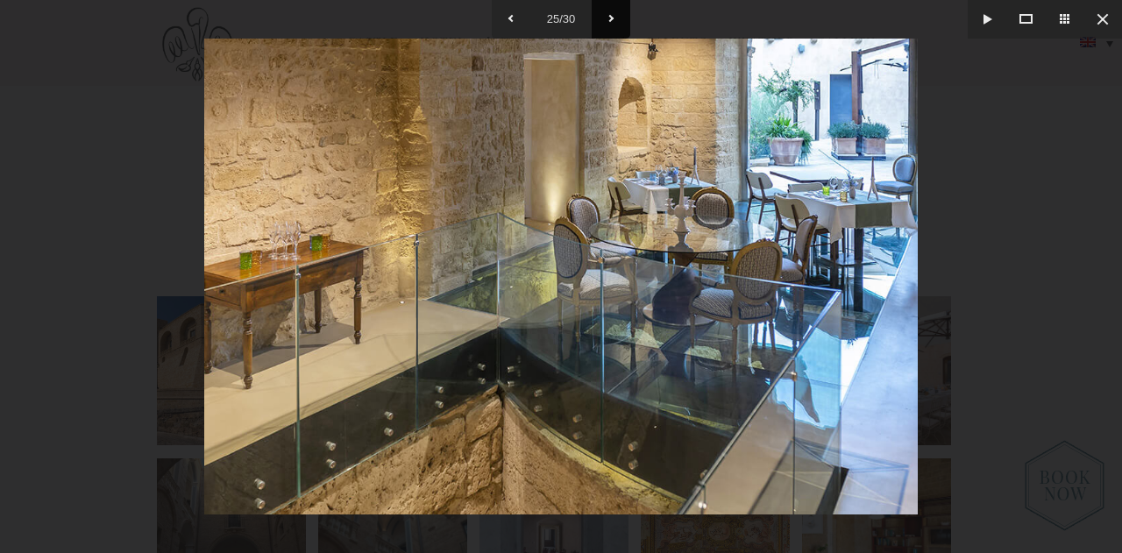
click at [617, 20] on button at bounding box center [611, 19] width 39 height 39
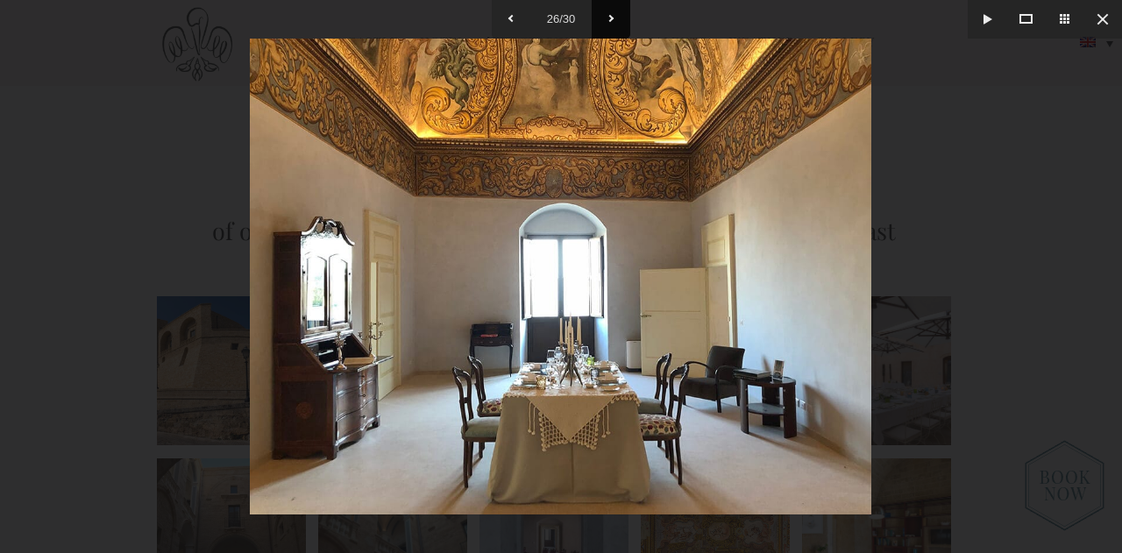
click at [617, 20] on button at bounding box center [611, 19] width 39 height 39
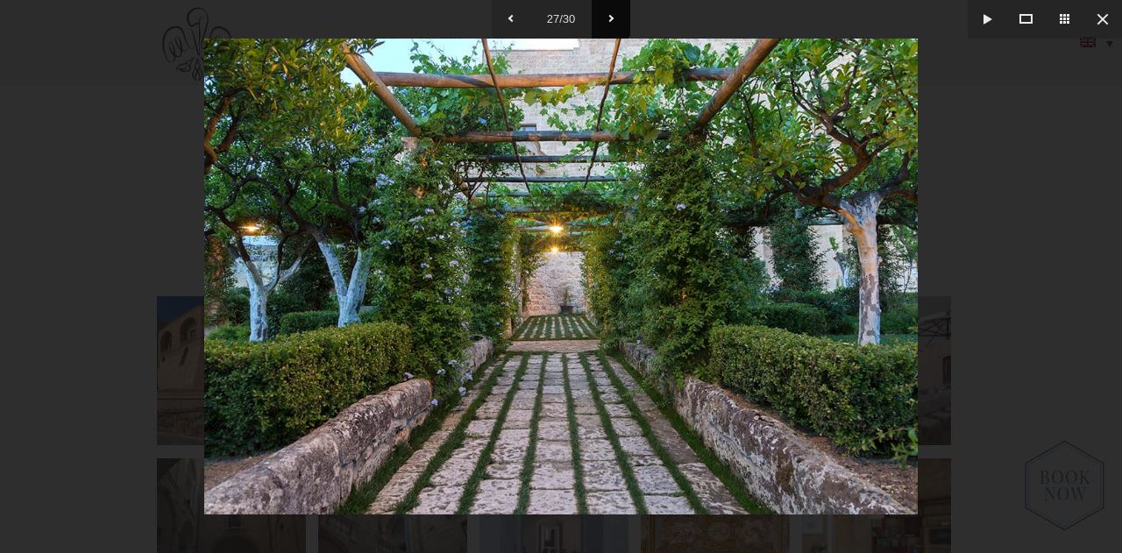
click at [617, 20] on button at bounding box center [611, 19] width 39 height 39
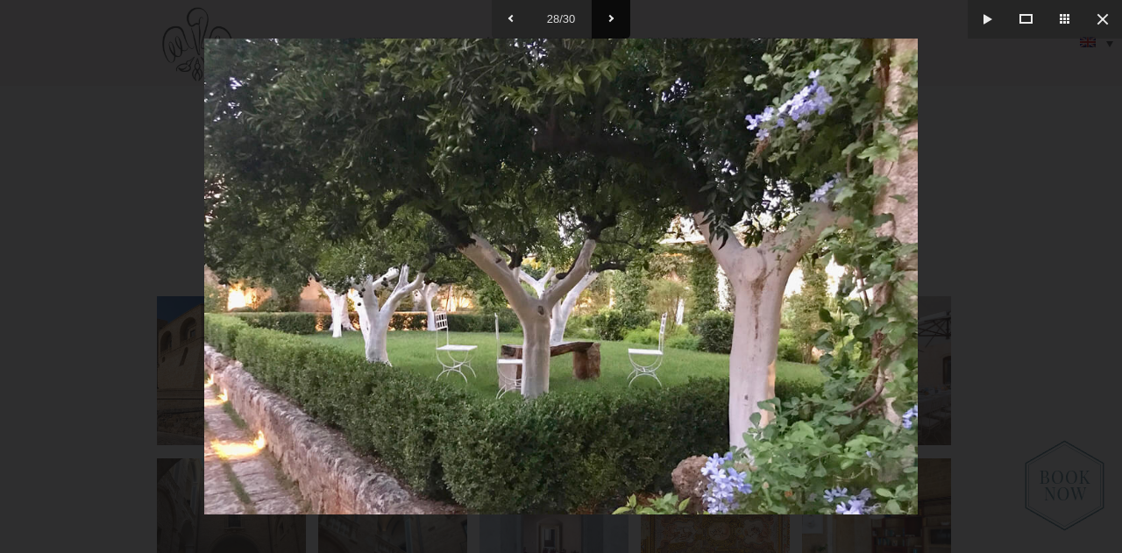
click at [617, 20] on button at bounding box center [611, 19] width 39 height 39
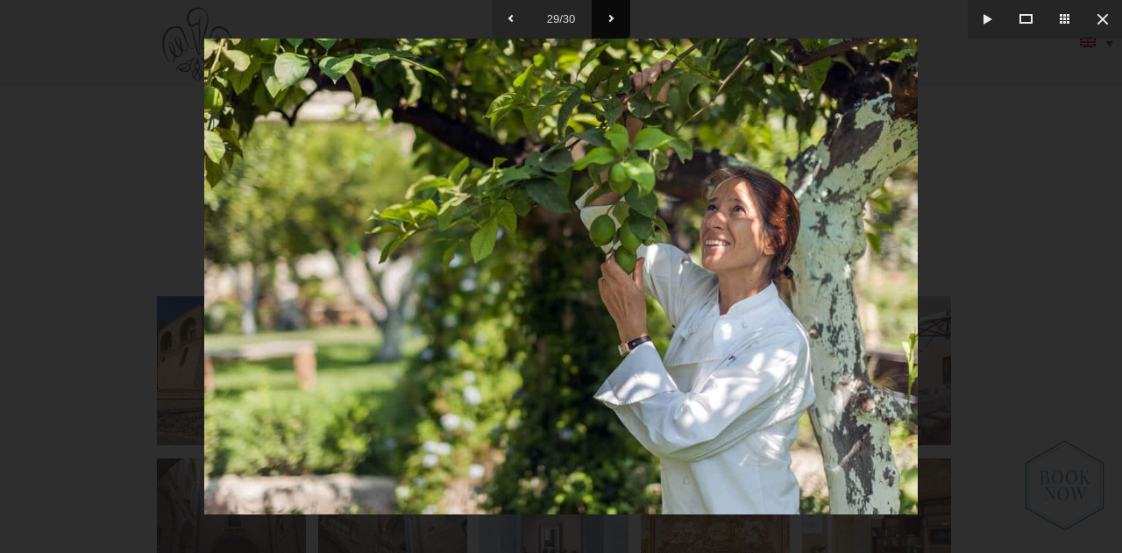
click at [617, 20] on button at bounding box center [611, 19] width 39 height 39
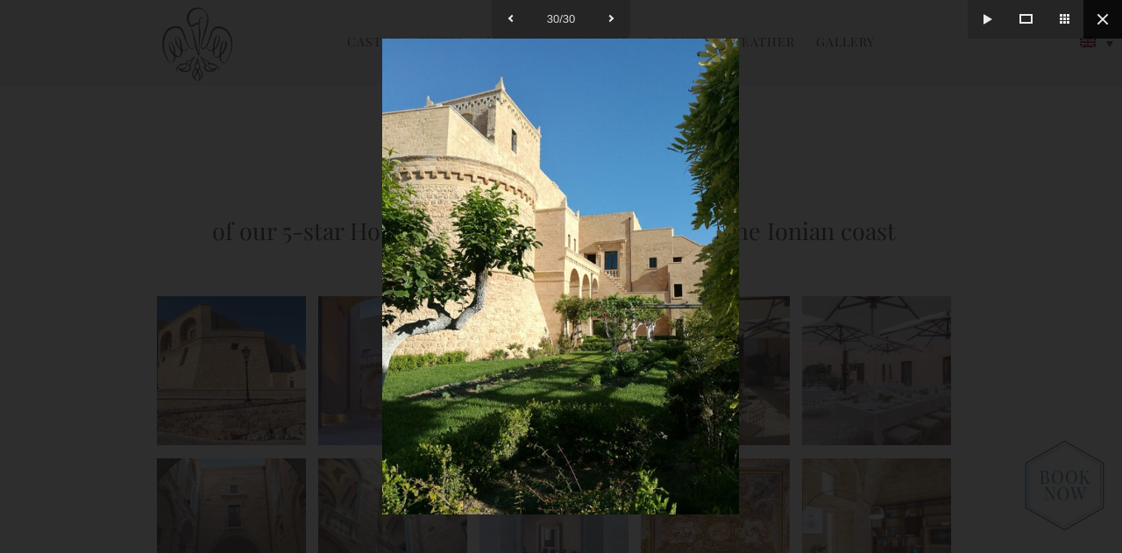
click at [1096, 18] on button at bounding box center [1103, 19] width 39 height 39
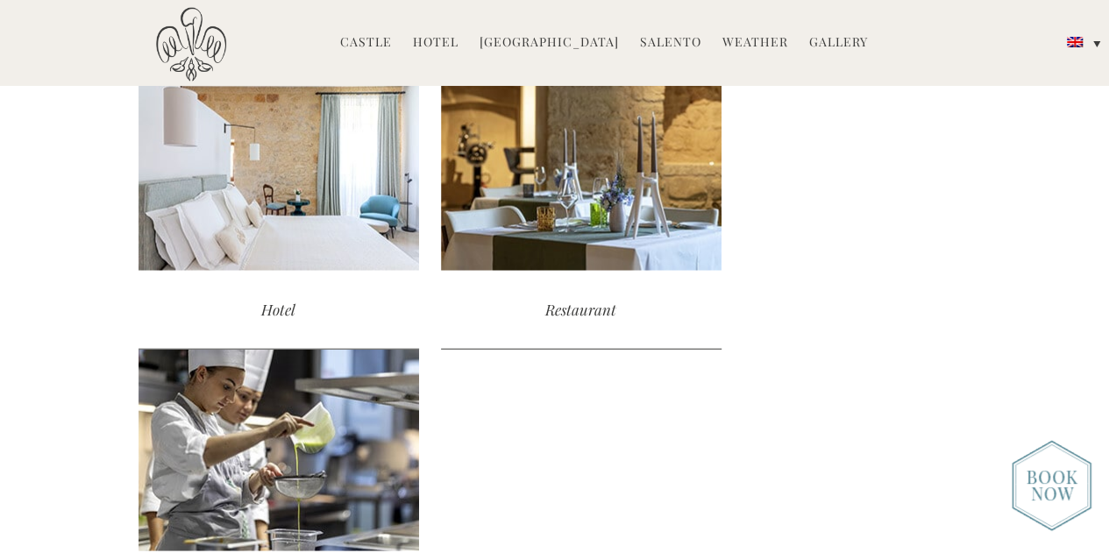
scroll to position [1991, 0]
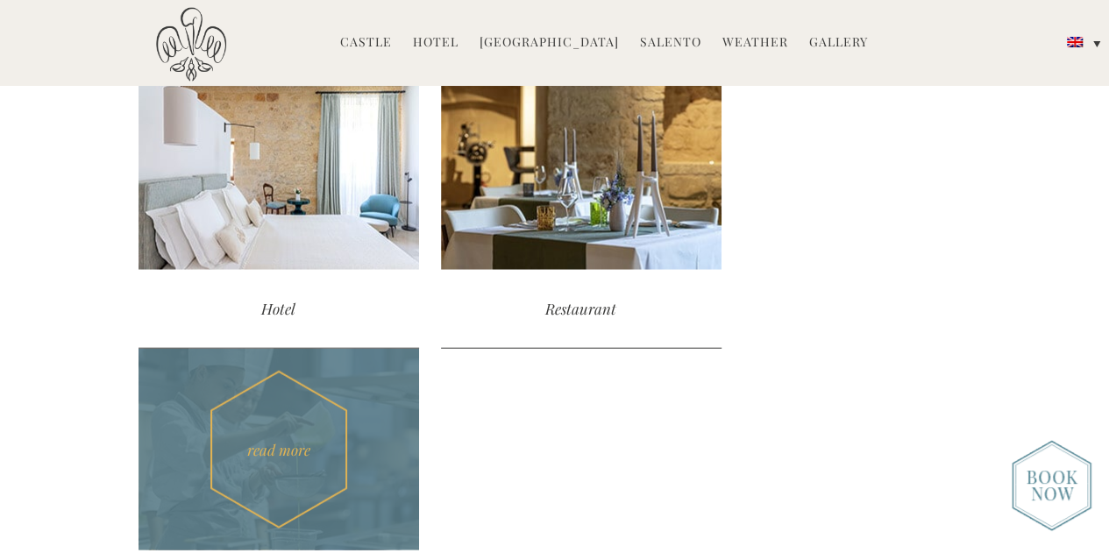
click at [419, 349] on div "read more" at bounding box center [279, 450] width 281 height 202
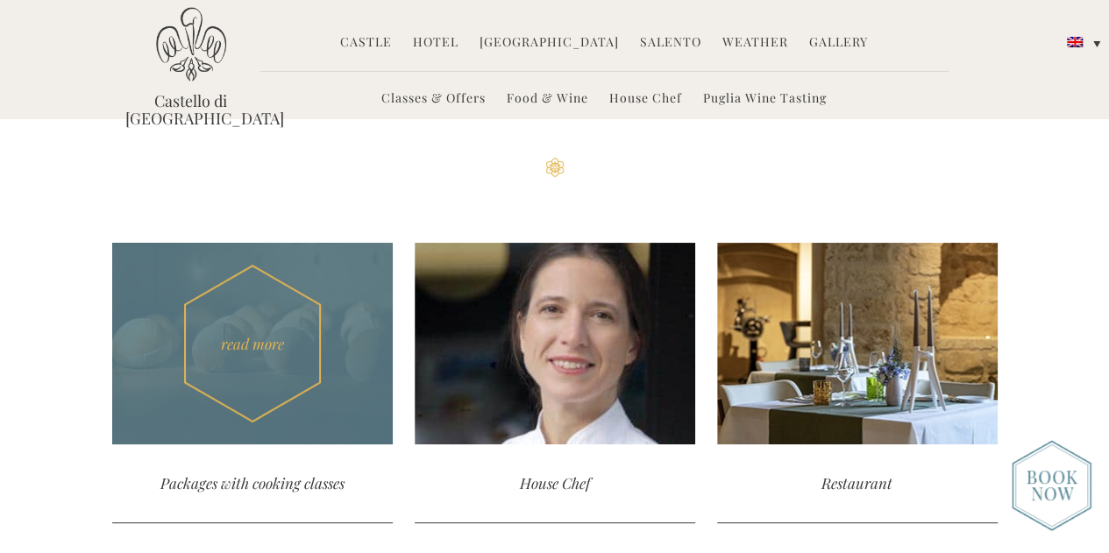
scroll to position [4058, 0]
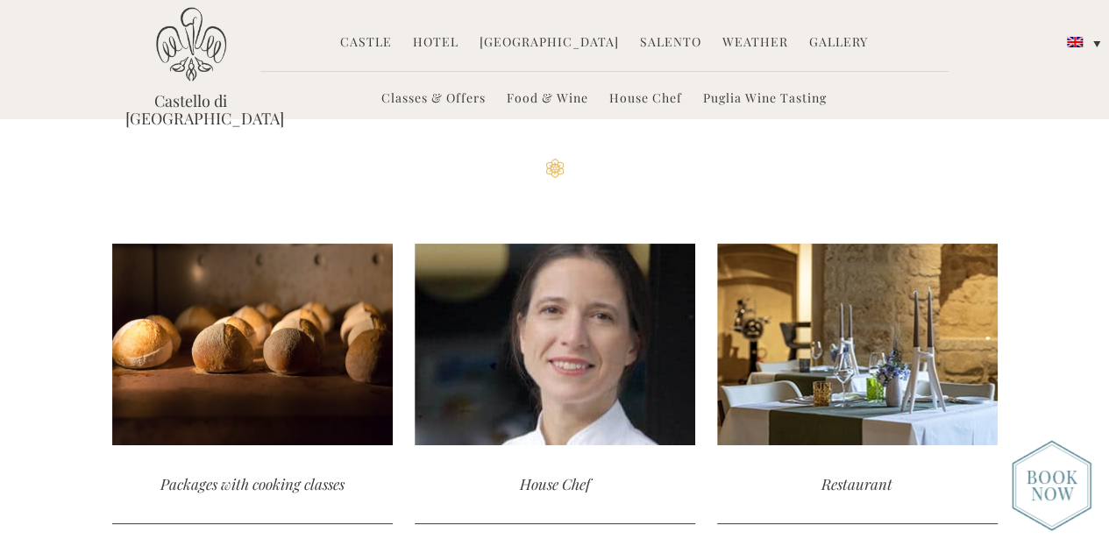
click at [445, 98] on link "Classes & Offers" at bounding box center [433, 99] width 104 height 20
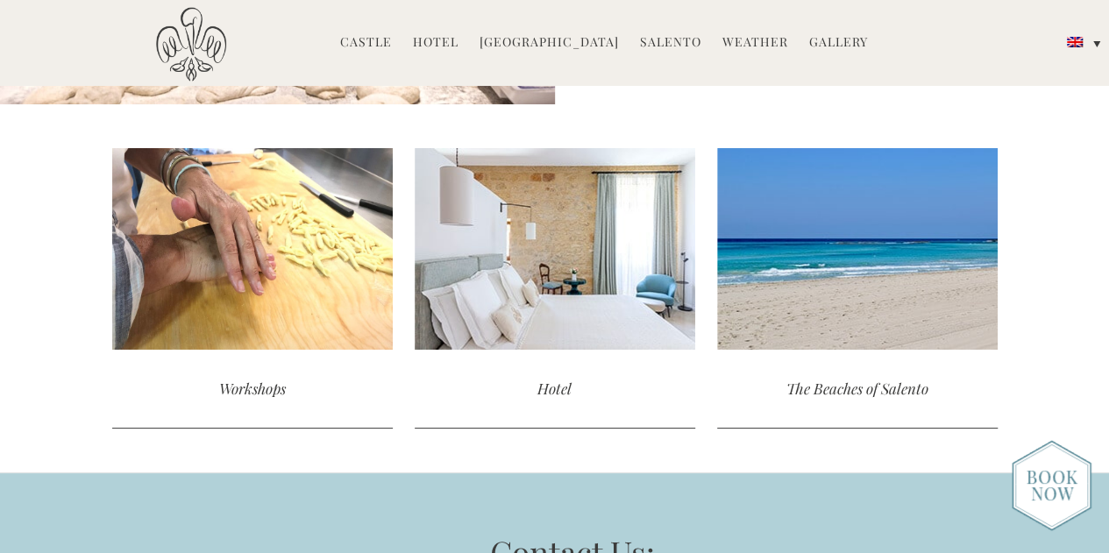
scroll to position [3676, 0]
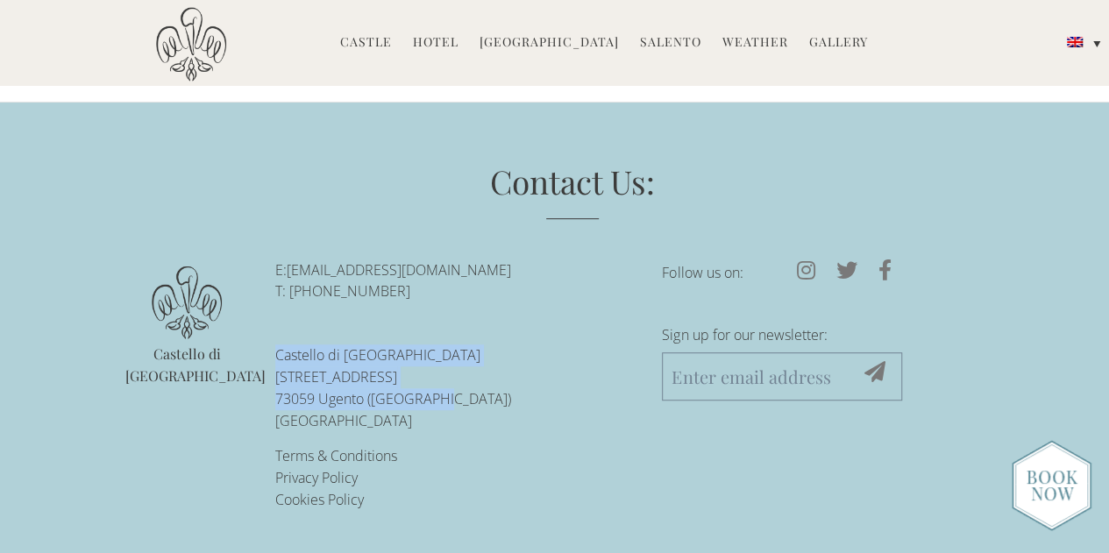
drag, startPoint x: 417, startPoint y: 402, endPoint x: 270, endPoint y: 347, distance: 157.0
click at [270, 347] on ul "E: reservations@castellodiugento.com T: +39-0833-1850-720 Castello di Ugento Vi…" at bounding box center [455, 386] width 387 height 252
copy p "Castello di Ugento Via Castello 13 73059 Ugento (LE) Italy"
